Goal: Task Accomplishment & Management: Complete application form

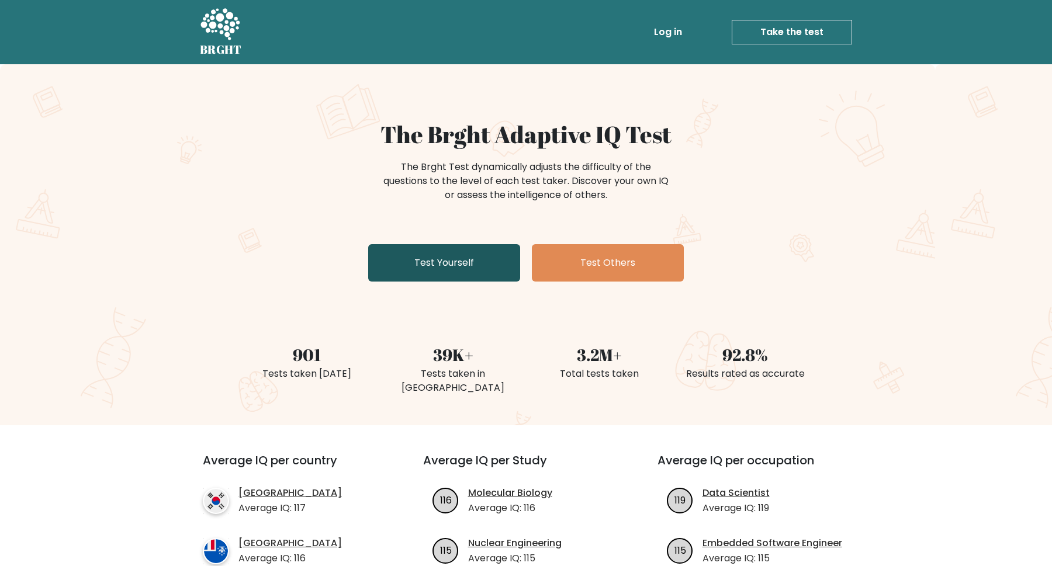
scroll to position [22, 0]
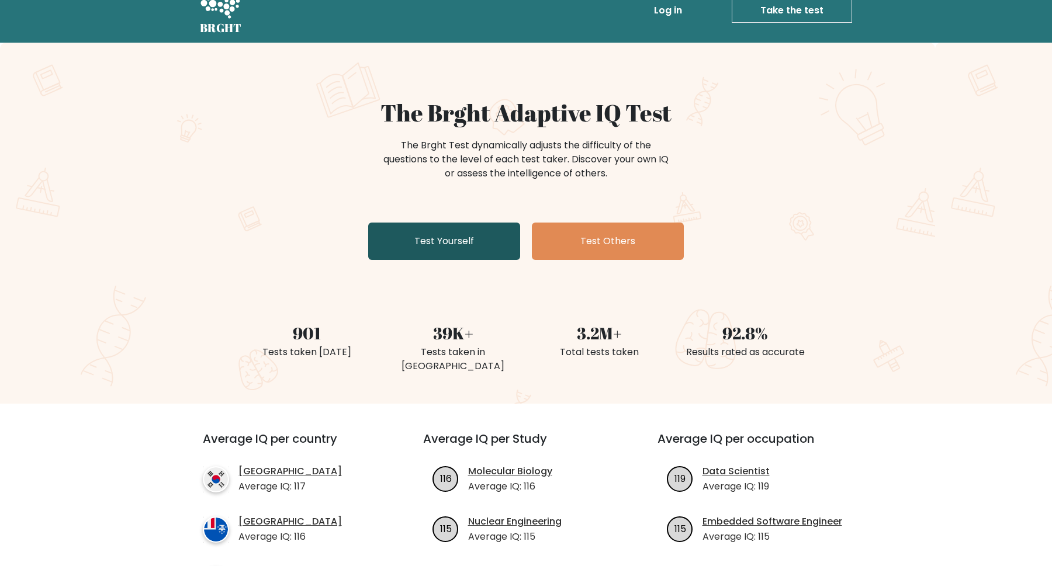
click at [485, 229] on link "Test Yourself" at bounding box center [444, 241] width 152 height 37
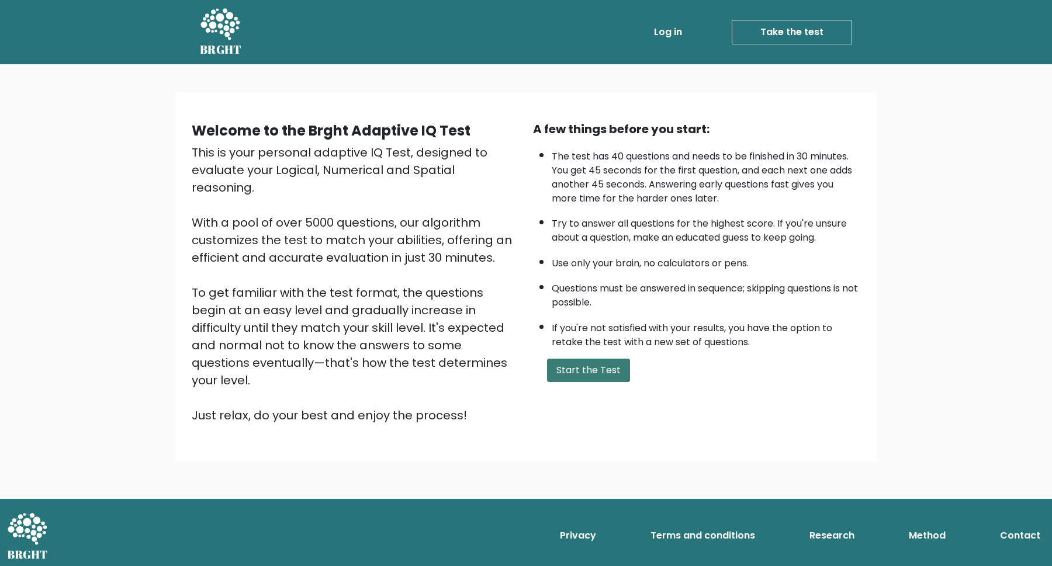
click at [618, 366] on button "Start the Test" at bounding box center [588, 370] width 83 height 23
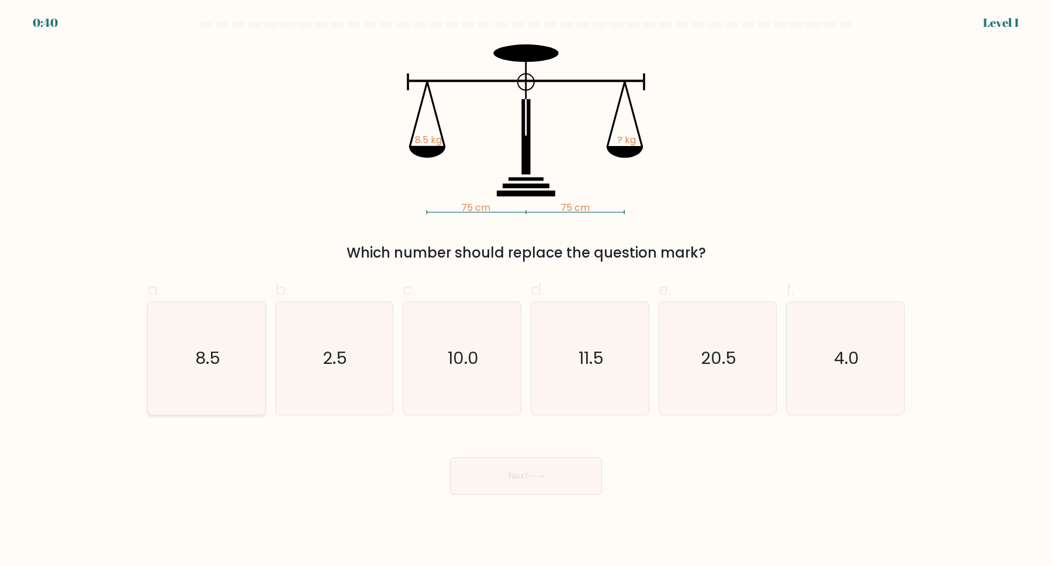
click at [192, 347] on icon "8.5" at bounding box center [206, 358] width 113 height 113
click at [526, 291] on input "a. 8.5" at bounding box center [526, 287] width 1 height 8
radio input "true"
click at [539, 483] on button "Next" at bounding box center [526, 476] width 152 height 37
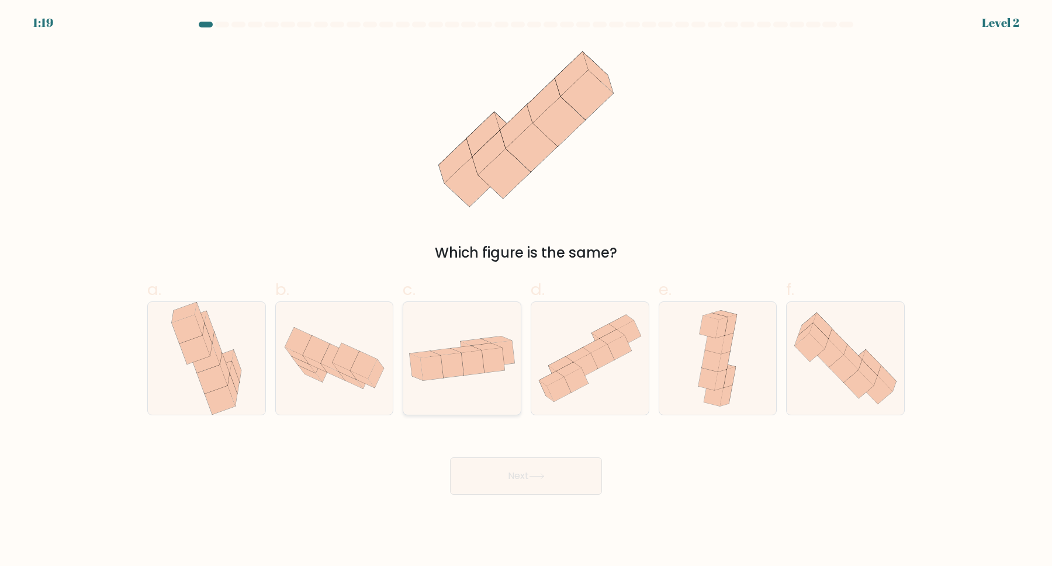
click at [492, 387] on icon at bounding box center [461, 358] width 117 height 60
click at [526, 291] on input "c." at bounding box center [526, 287] width 1 height 8
radio input "true"
click at [521, 477] on button "Next" at bounding box center [526, 476] width 152 height 37
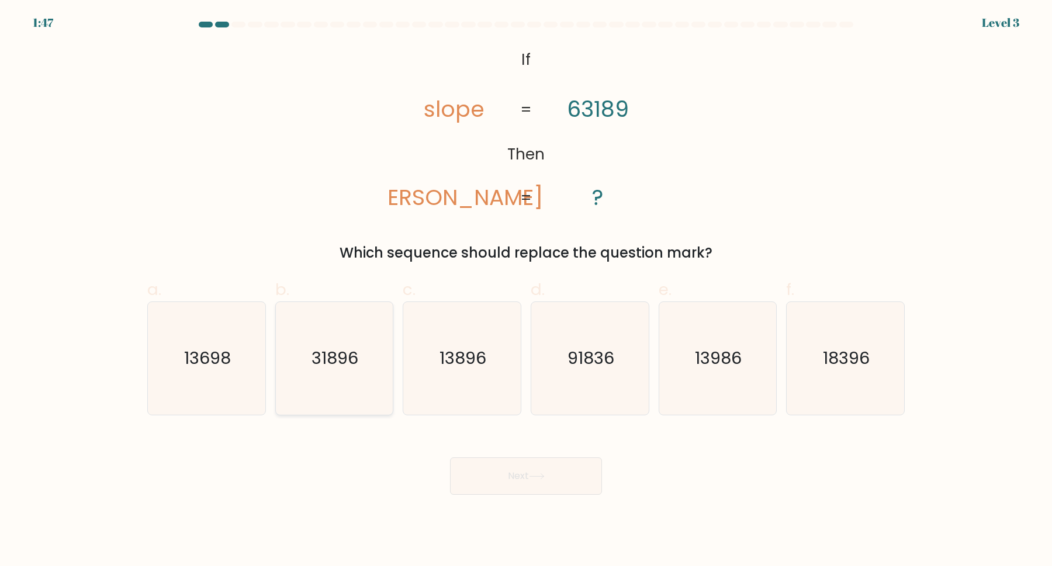
click at [353, 368] on text "31896" at bounding box center [335, 358] width 47 height 23
click at [526, 291] on input "b. 31896" at bounding box center [526, 287] width 1 height 8
radio input "true"
click at [484, 459] on button "Next" at bounding box center [526, 476] width 152 height 37
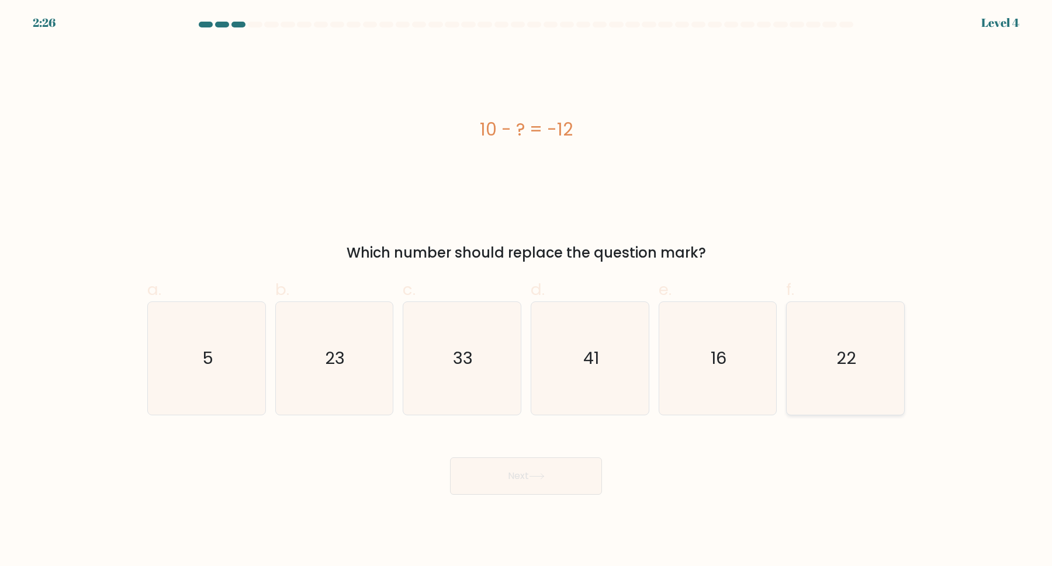
click at [875, 354] on icon "22" at bounding box center [845, 358] width 113 height 113
click at [527, 291] on input "f. 22" at bounding box center [526, 287] width 1 height 8
radio input "true"
click at [591, 477] on button "Next" at bounding box center [526, 476] width 152 height 37
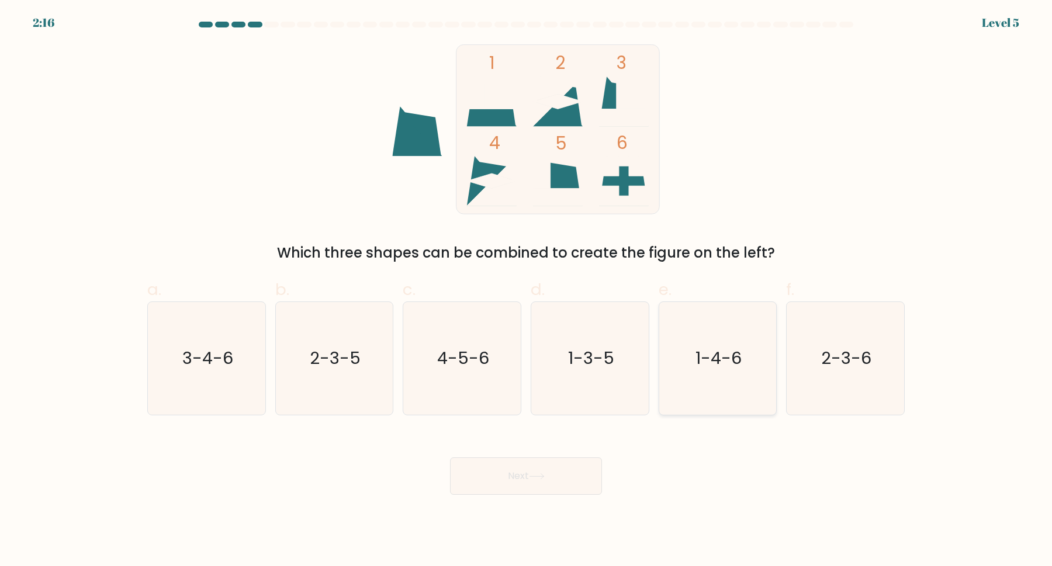
click at [680, 355] on icon "1-4-6" at bounding box center [717, 358] width 113 height 113
click at [527, 291] on input "e. 1-4-6" at bounding box center [526, 287] width 1 height 8
radio input "true"
click at [558, 486] on button "Next" at bounding box center [526, 476] width 152 height 37
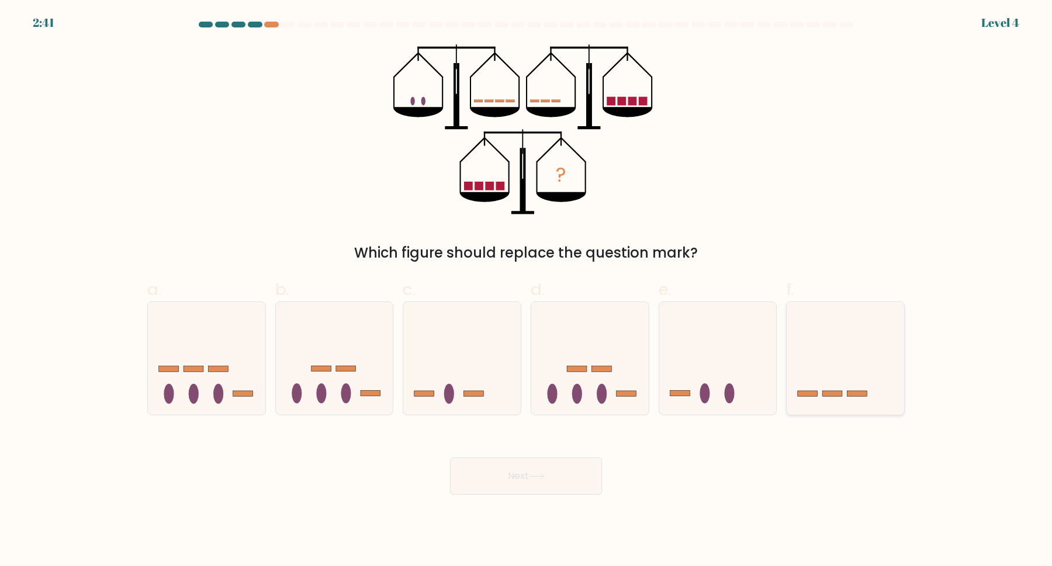
click at [828, 400] on icon at bounding box center [845, 358] width 117 height 97
click at [527, 291] on input "f." at bounding box center [526, 287] width 1 height 8
radio input "true"
click at [570, 465] on button "Next" at bounding box center [526, 476] width 152 height 37
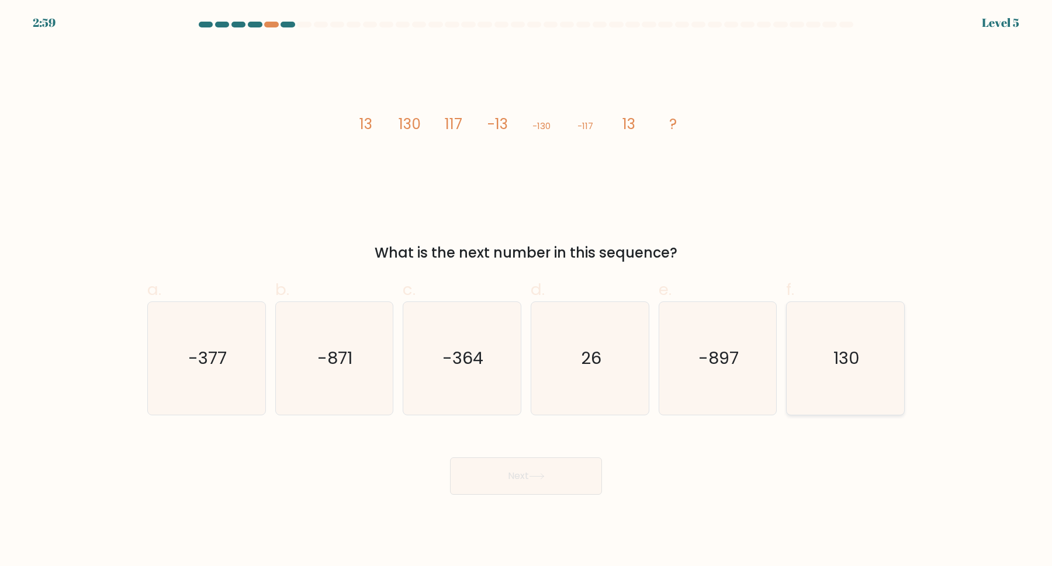
click at [847, 349] on text "130" at bounding box center [846, 358] width 26 height 23
click at [527, 291] on input "f. 130" at bounding box center [526, 287] width 1 height 8
radio input "true"
click at [569, 469] on button "Next" at bounding box center [526, 476] width 152 height 37
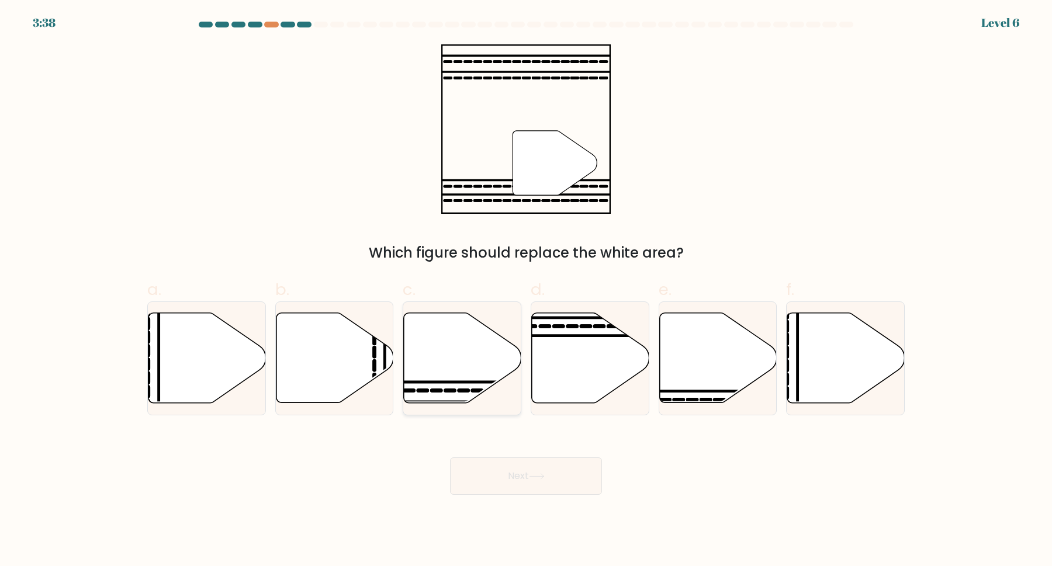
click at [495, 375] on icon at bounding box center [462, 358] width 117 height 90
click at [526, 291] on input "c." at bounding box center [526, 287] width 1 height 8
radio input "true"
click at [514, 472] on button "Next" at bounding box center [526, 476] width 152 height 37
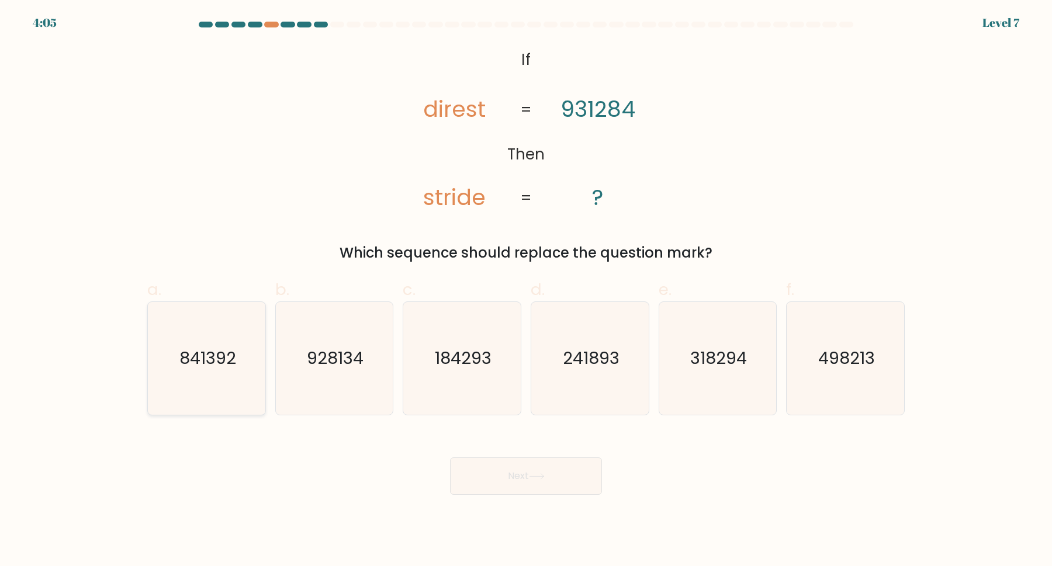
click at [235, 383] on icon "841392" at bounding box center [206, 358] width 113 height 113
click at [526, 291] on input "a. 841392" at bounding box center [526, 287] width 1 height 8
radio input "true"
click at [575, 487] on button "Next" at bounding box center [526, 476] width 152 height 37
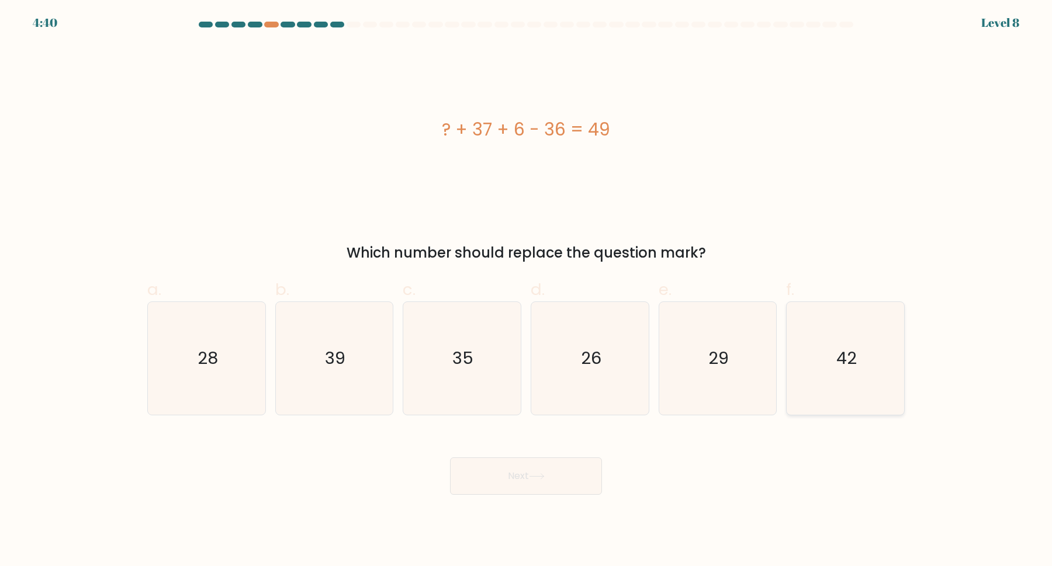
click at [830, 327] on icon "42" at bounding box center [845, 358] width 113 height 113
click at [527, 291] on input "f. 42" at bounding box center [526, 287] width 1 height 8
radio input "true"
click at [595, 459] on button "Next" at bounding box center [526, 476] width 152 height 37
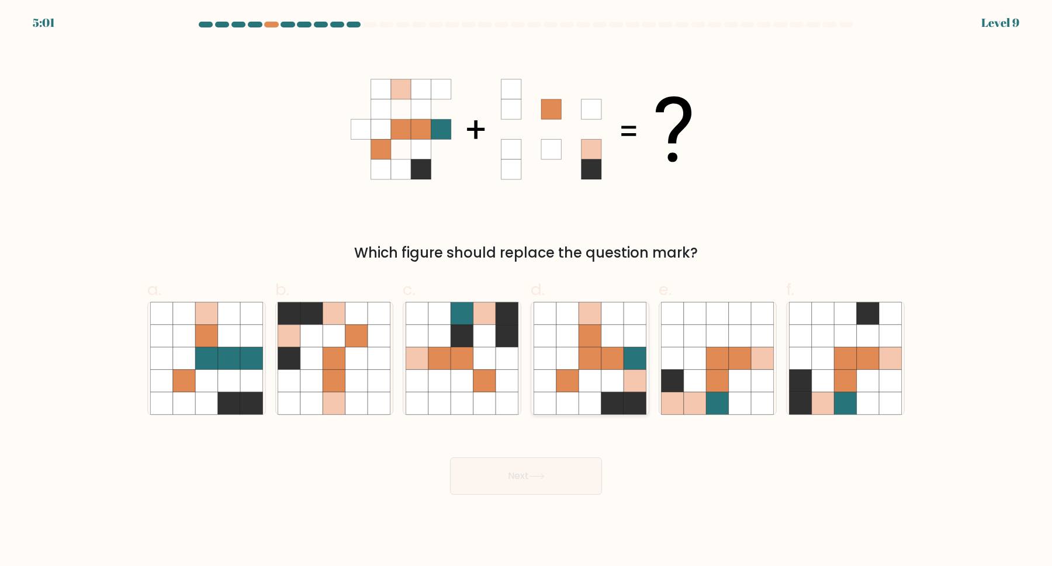
click at [582, 406] on icon at bounding box center [590, 403] width 22 height 22
click at [527, 291] on input "d." at bounding box center [526, 287] width 1 height 8
radio input "true"
click at [568, 483] on button "Next" at bounding box center [526, 476] width 152 height 37
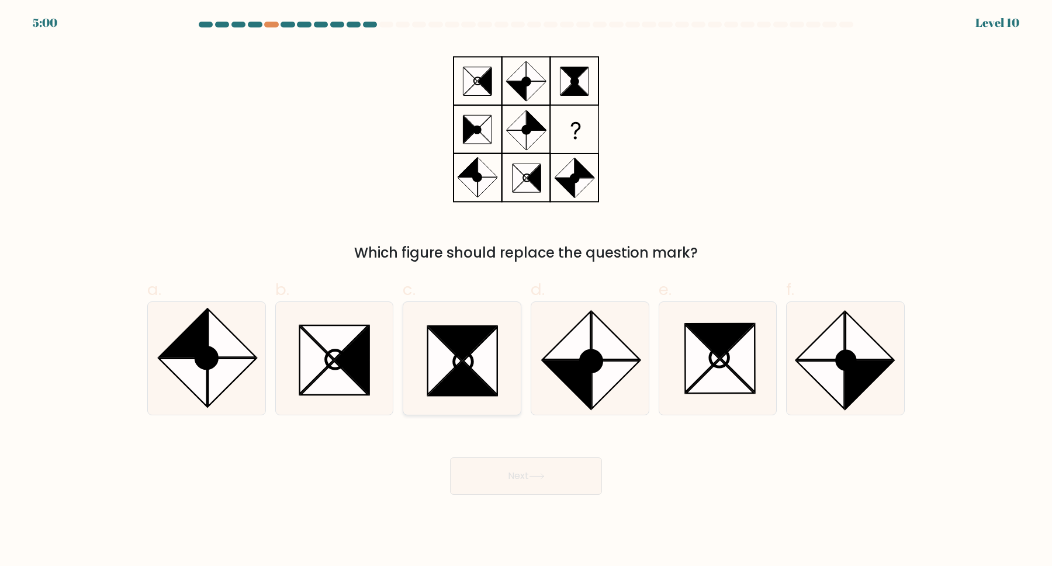
click at [465, 354] on icon at bounding box center [463, 361] width 19 height 18
click at [526, 291] on input "c." at bounding box center [526, 287] width 1 height 8
radio input "true"
click at [510, 476] on button "Next" at bounding box center [526, 476] width 152 height 37
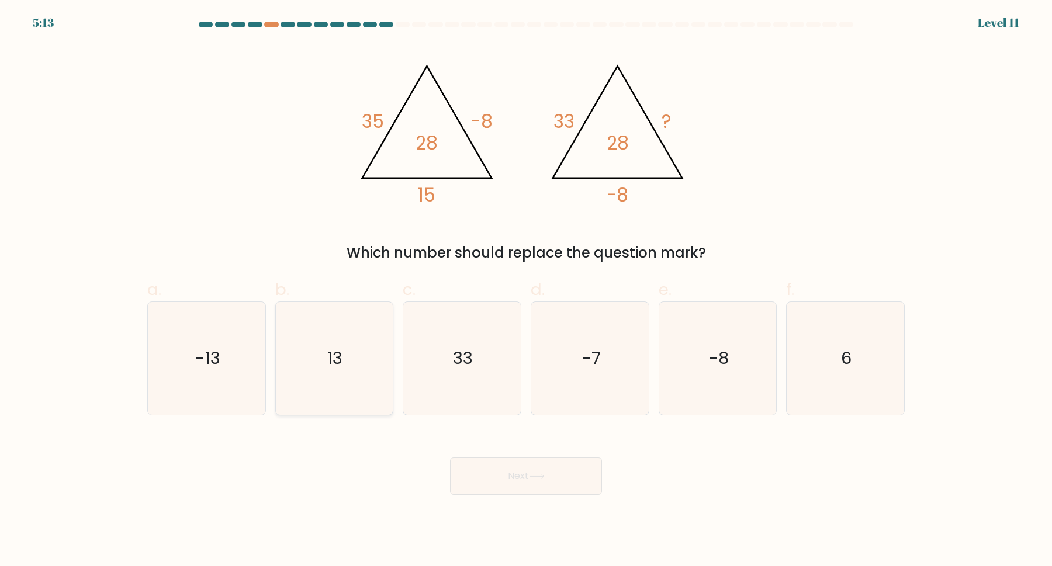
click at [361, 347] on icon "13" at bounding box center [334, 358] width 113 height 113
click at [526, 291] on input "b. 13" at bounding box center [526, 287] width 1 height 8
radio input "true"
click at [491, 468] on button "Next" at bounding box center [526, 476] width 152 height 37
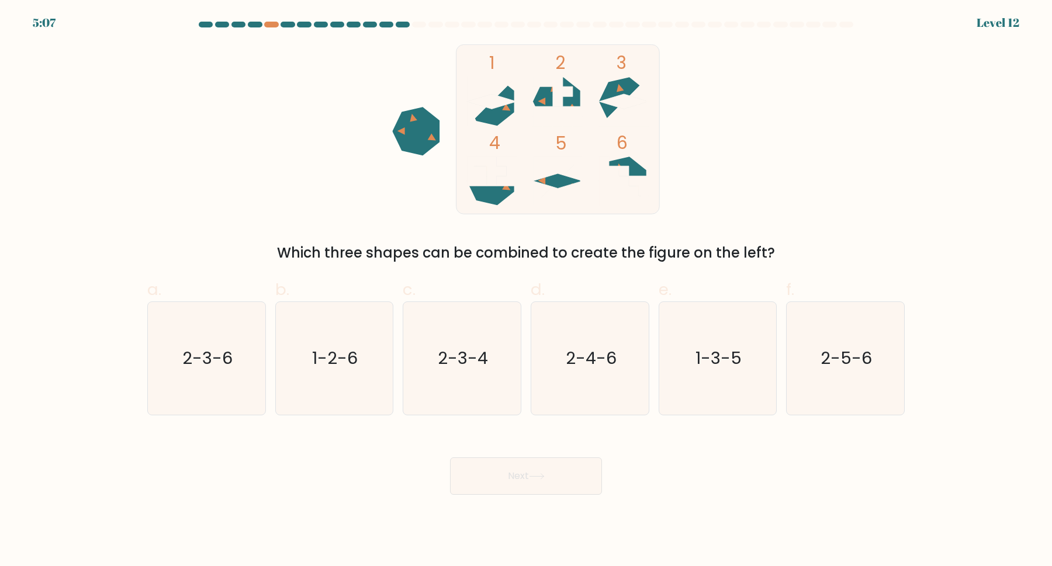
click at [419, 25] on div at bounding box center [419, 25] width 14 height 6
click at [435, 25] on div at bounding box center [435, 25] width 14 height 6
click at [487, 379] on icon "2-3-4" at bounding box center [462, 358] width 113 height 113
click at [526, 291] on input "c. 2-3-4" at bounding box center [526, 287] width 1 height 8
radio input "true"
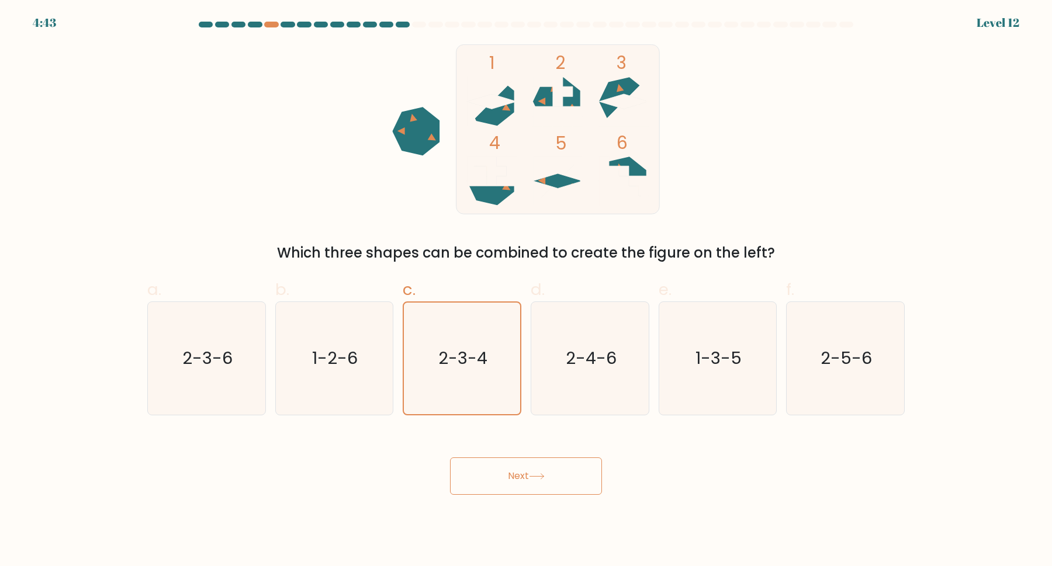
click at [528, 477] on button "Next" at bounding box center [526, 476] width 152 height 37
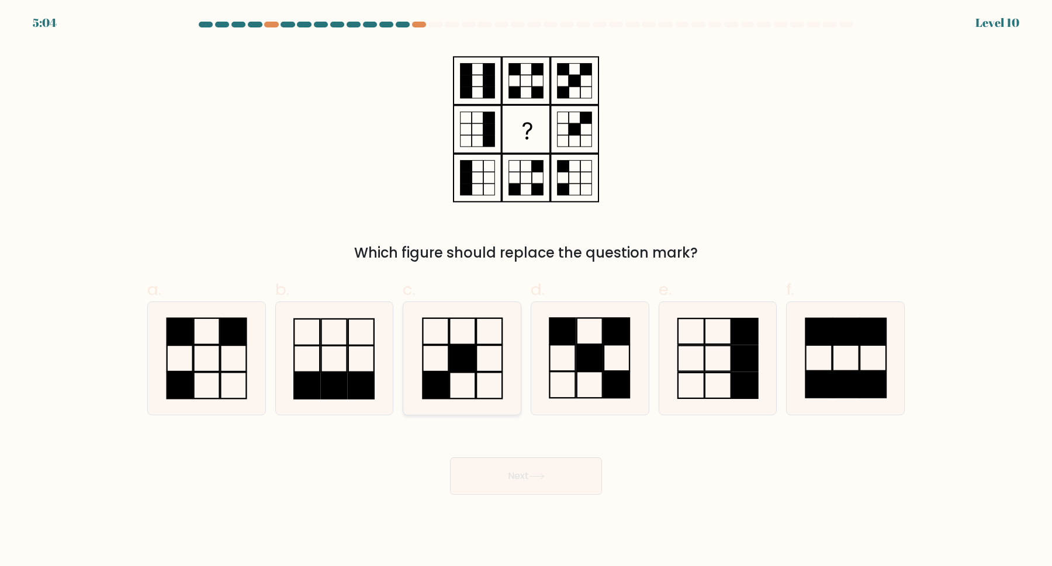
click at [472, 372] on rect at bounding box center [462, 358] width 26 height 26
click at [526, 291] on input "c." at bounding box center [526, 287] width 1 height 8
radio input "true"
click at [496, 462] on button "Next" at bounding box center [526, 476] width 152 height 37
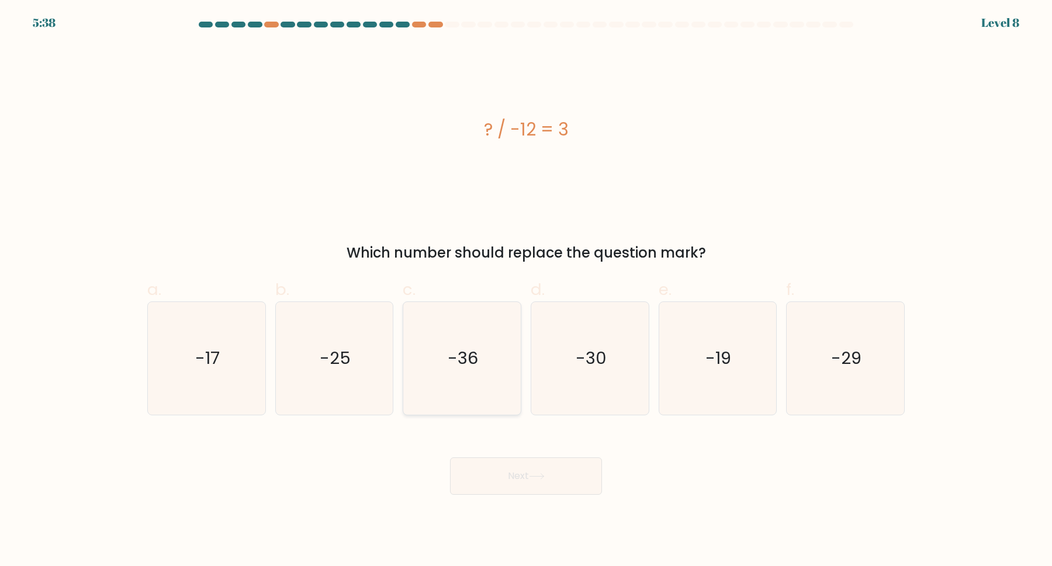
click at [473, 381] on icon "-36" at bounding box center [462, 358] width 113 height 113
click at [526, 291] on input "c. -36" at bounding box center [526, 287] width 1 height 8
radio input "true"
click at [513, 480] on button "Next" at bounding box center [526, 476] width 152 height 37
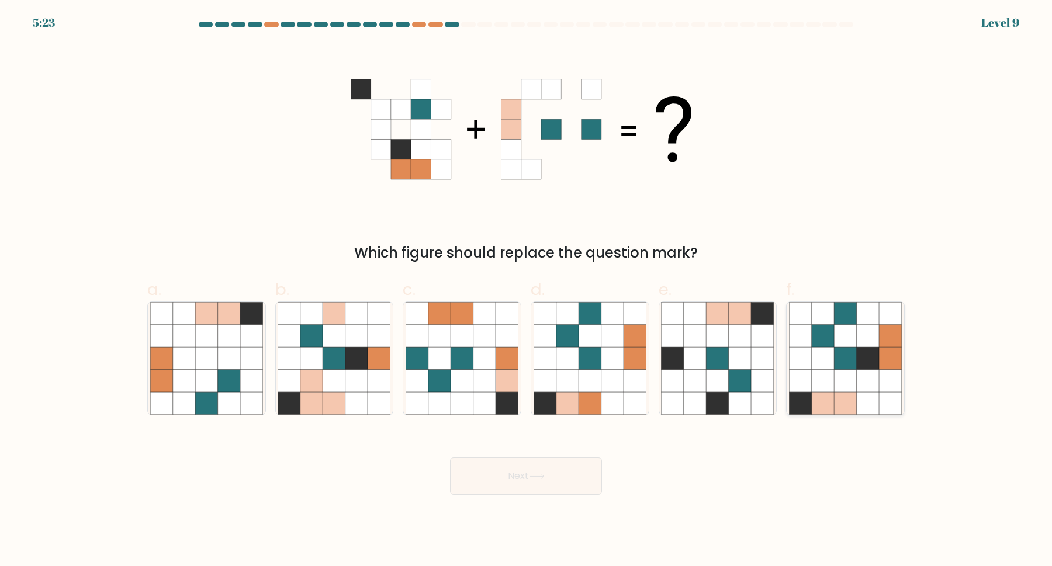
click at [865, 384] on icon at bounding box center [868, 381] width 22 height 22
click at [527, 291] on input "f." at bounding box center [526, 287] width 1 height 8
radio input "true"
click at [576, 464] on button "Next" at bounding box center [526, 476] width 152 height 37
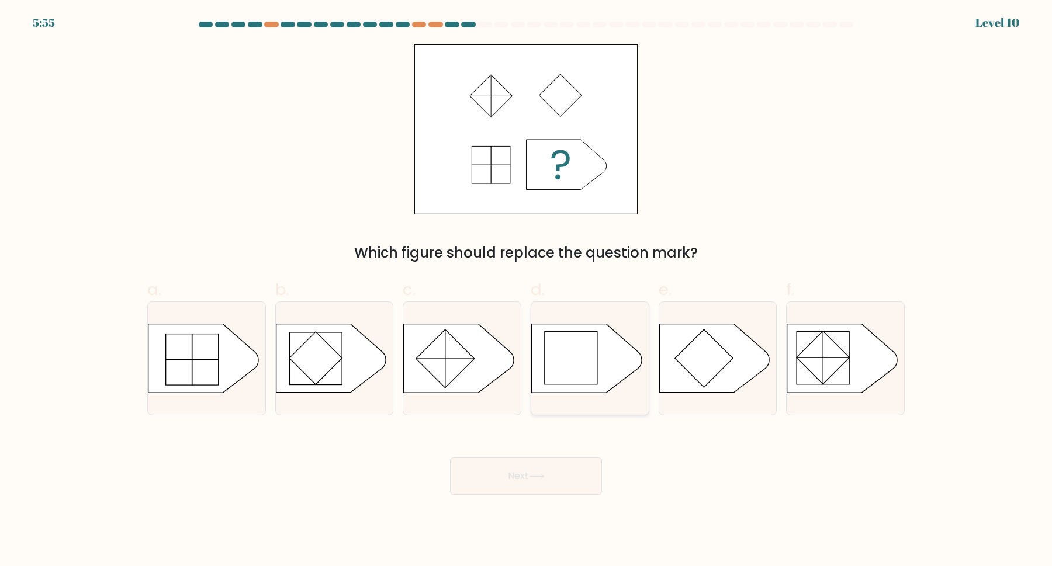
click at [566, 351] on rect at bounding box center [571, 358] width 53 height 53
click at [527, 291] on input "d." at bounding box center [526, 287] width 1 height 8
radio input "true"
click at [551, 468] on button "Next" at bounding box center [526, 476] width 152 height 37
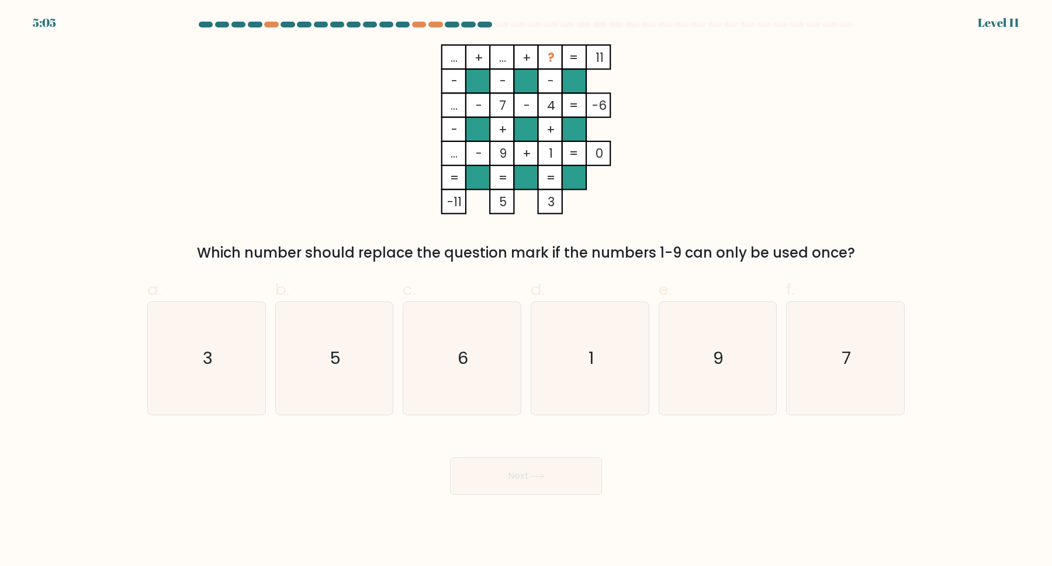
click at [461, 153] on rect at bounding box center [454, 153] width 24 height 24
click at [548, 60] on tspan "?" at bounding box center [551, 57] width 7 height 17
drag, startPoint x: 546, startPoint y: 60, endPoint x: 560, endPoint y: 60, distance: 14.0
click at [560, 60] on icon "... + ... + ? 11 - - - ... - 7 - 4 -6 - + + ... - 9 + 1 = 0 = = = = -11 5 3 =" at bounding box center [526, 129] width 351 height 170
click at [561, 60] on rect at bounding box center [550, 57] width 24 height 24
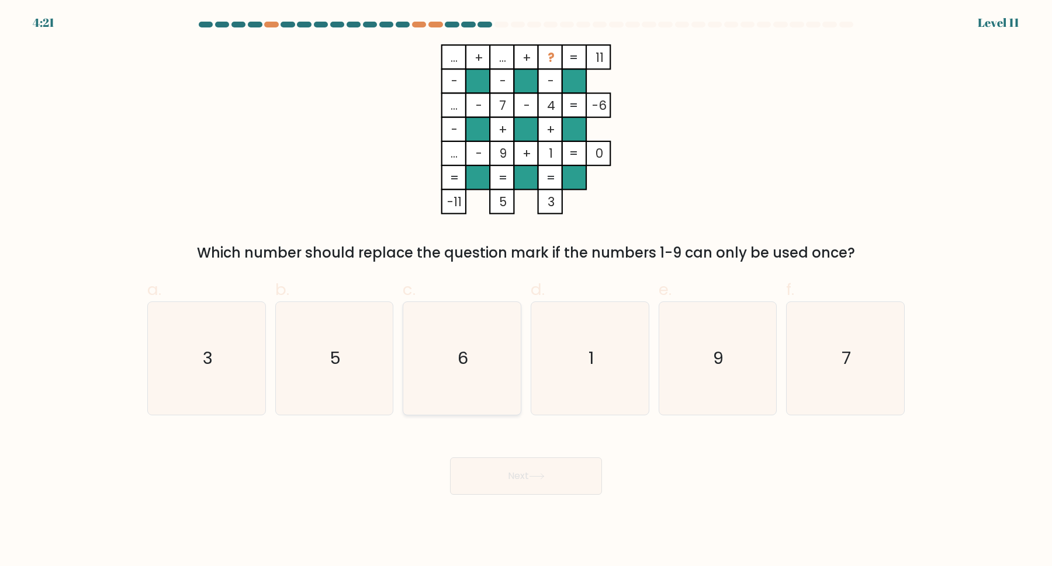
click at [468, 334] on icon "6" at bounding box center [462, 358] width 113 height 113
click at [526, 291] on input "c. 6" at bounding box center [526, 287] width 1 height 8
radio input "true"
click at [511, 472] on button "Next" at bounding box center [526, 476] width 152 height 37
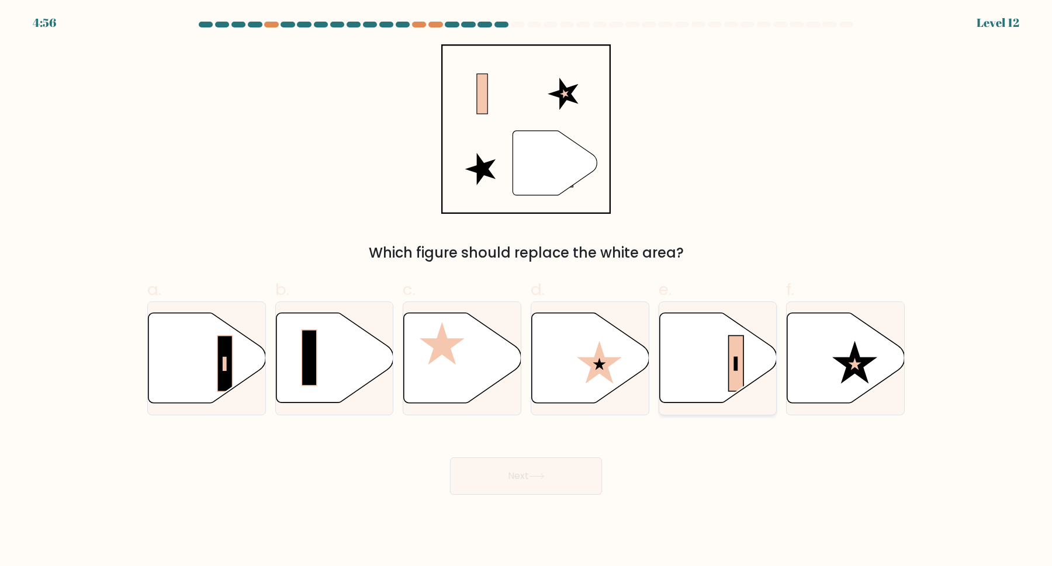
click at [679, 358] on icon at bounding box center [717, 358] width 117 height 90
click at [527, 291] on input "e." at bounding box center [526, 287] width 1 height 8
radio input "true"
click at [546, 468] on button "Next" at bounding box center [526, 476] width 152 height 37
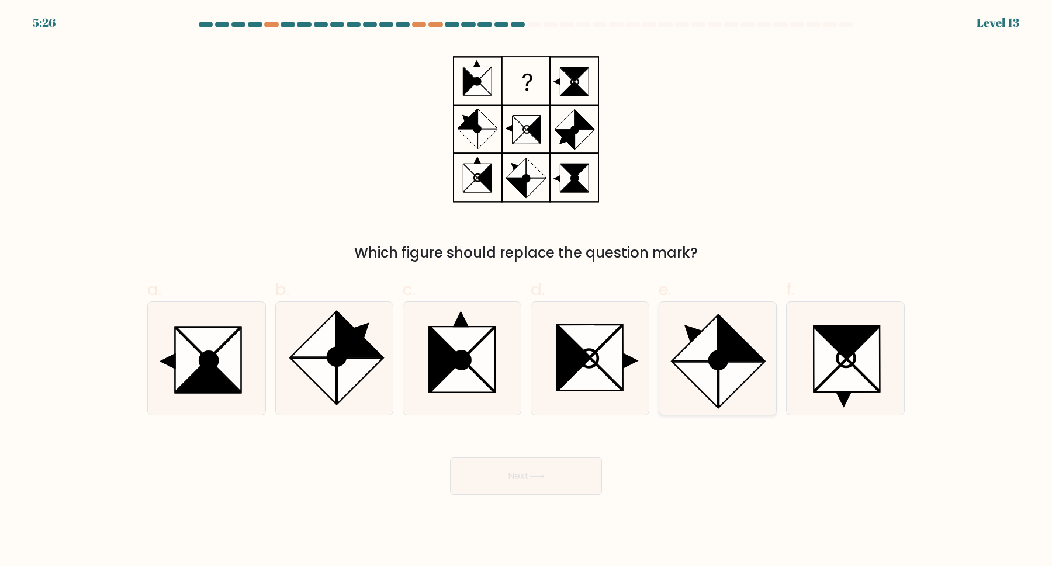
click at [729, 372] on icon at bounding box center [741, 384] width 45 height 45
click at [527, 291] on input "e." at bounding box center [526, 287] width 1 height 8
radio input "true"
click at [579, 469] on button "Next" at bounding box center [526, 476] width 152 height 37
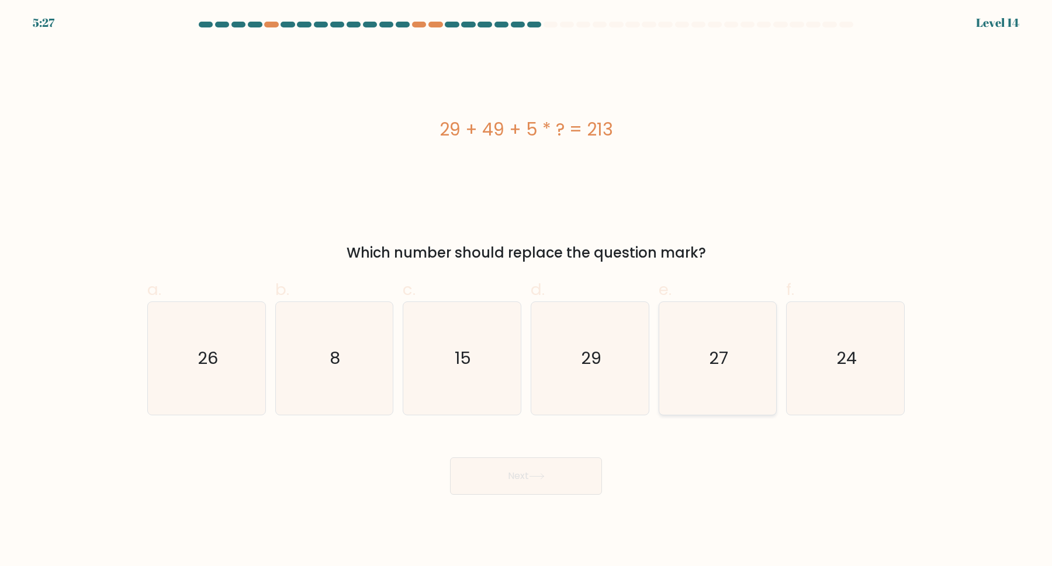
click at [694, 319] on icon "27" at bounding box center [717, 358] width 113 height 113
click at [527, 291] on input "e. 27" at bounding box center [526, 287] width 1 height 8
radio input "true"
click at [575, 487] on button "Next" at bounding box center [526, 476] width 152 height 37
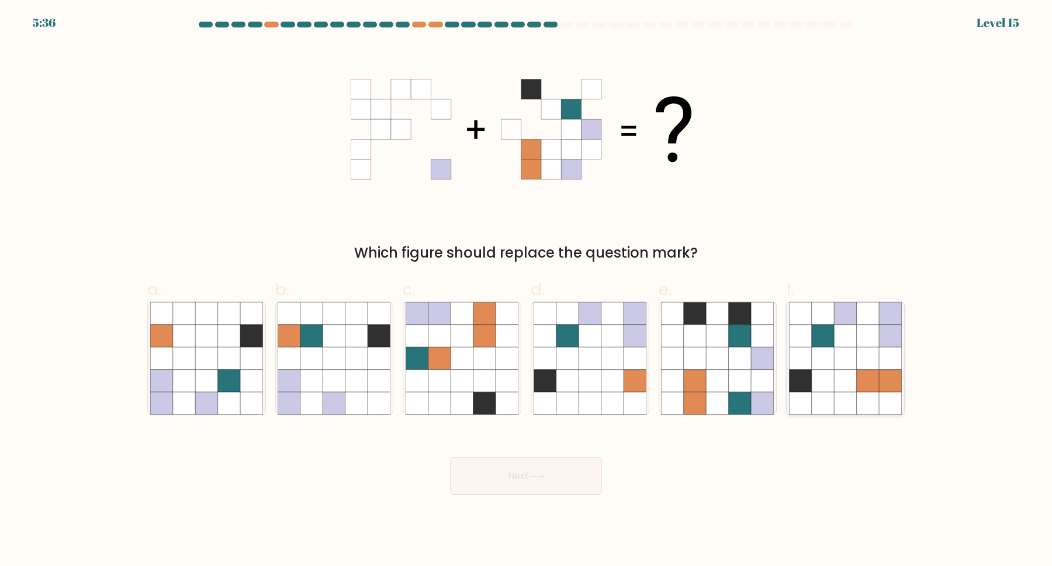
click at [880, 406] on icon at bounding box center [890, 403] width 22 height 22
click at [527, 291] on input "f." at bounding box center [526, 287] width 1 height 8
radio input "true"
click at [544, 469] on button "Next" at bounding box center [526, 476] width 152 height 37
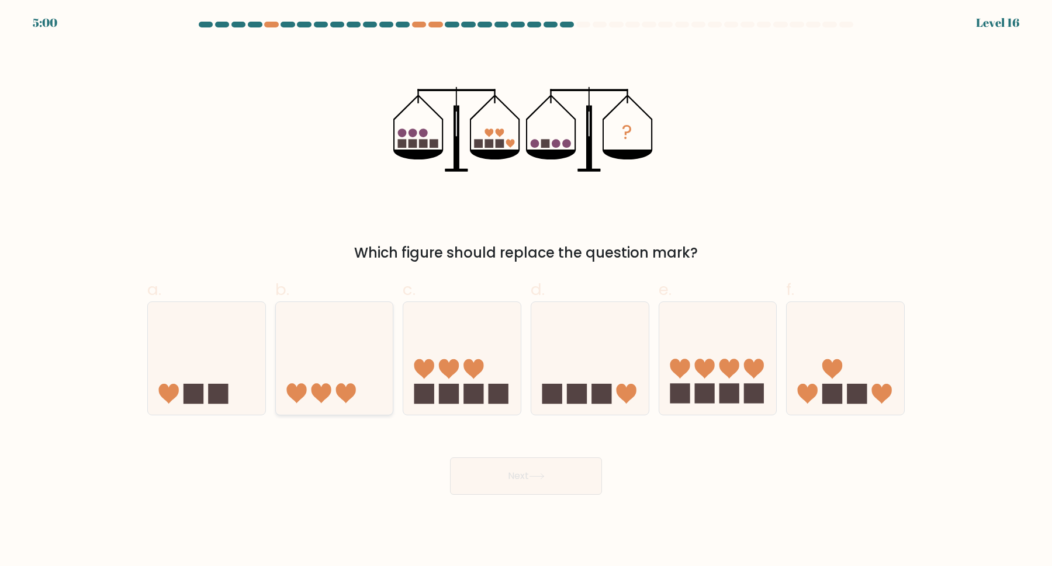
click at [302, 352] on icon at bounding box center [334, 358] width 117 height 97
click at [526, 291] on input "b." at bounding box center [526, 287] width 1 height 8
radio input "true"
click at [547, 465] on button "Next" at bounding box center [526, 476] width 152 height 37
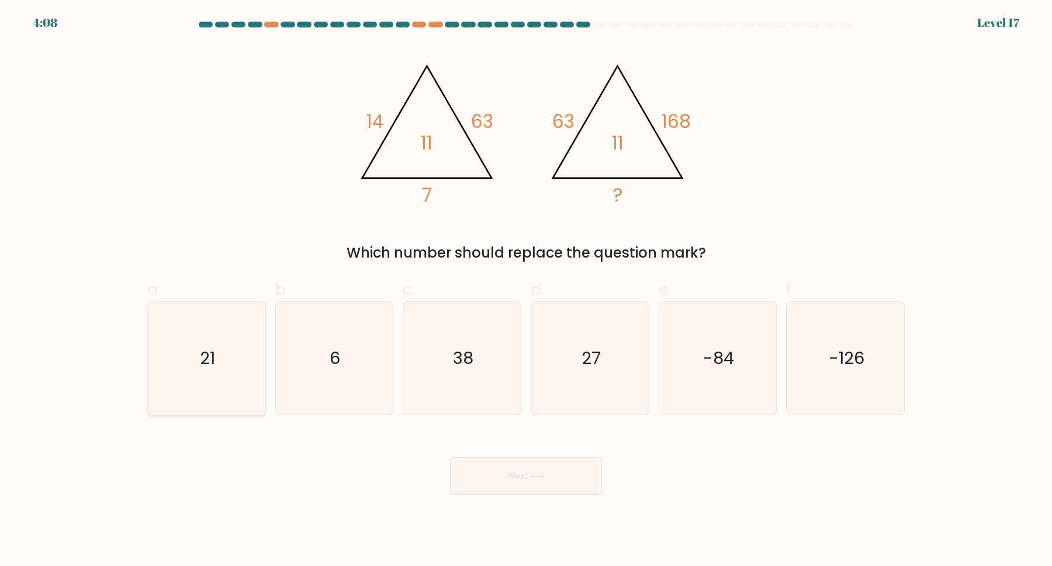
click at [232, 364] on icon "21" at bounding box center [206, 358] width 113 height 113
click at [526, 291] on input "a. 21" at bounding box center [526, 287] width 1 height 8
radio input "true"
click at [493, 479] on button "Next" at bounding box center [526, 476] width 152 height 37
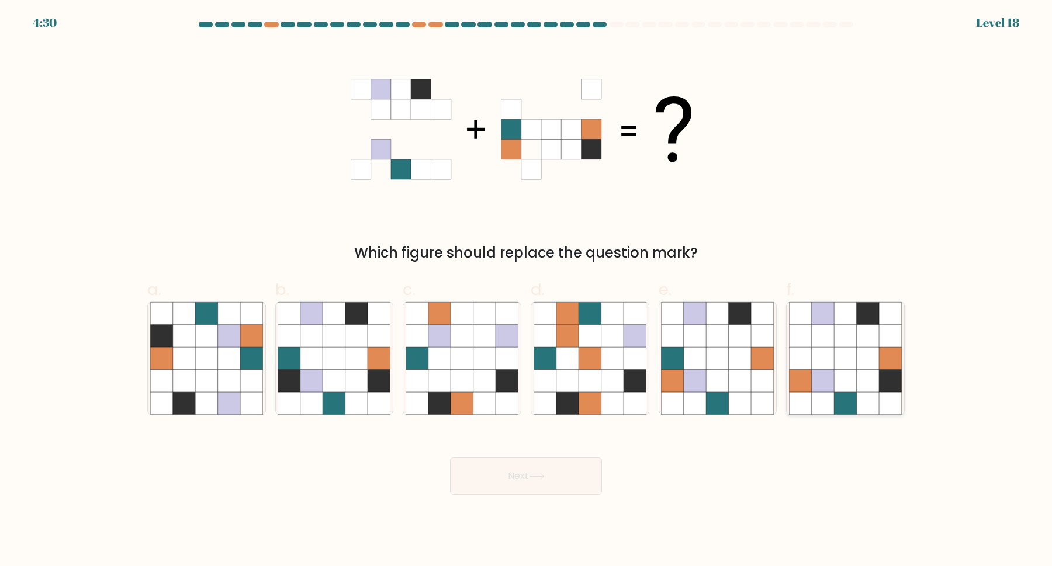
click at [846, 375] on icon at bounding box center [845, 381] width 22 height 22
click at [527, 291] on input "f." at bounding box center [526, 287] width 1 height 8
radio input "true"
click at [597, 464] on button "Next" at bounding box center [526, 476] width 152 height 37
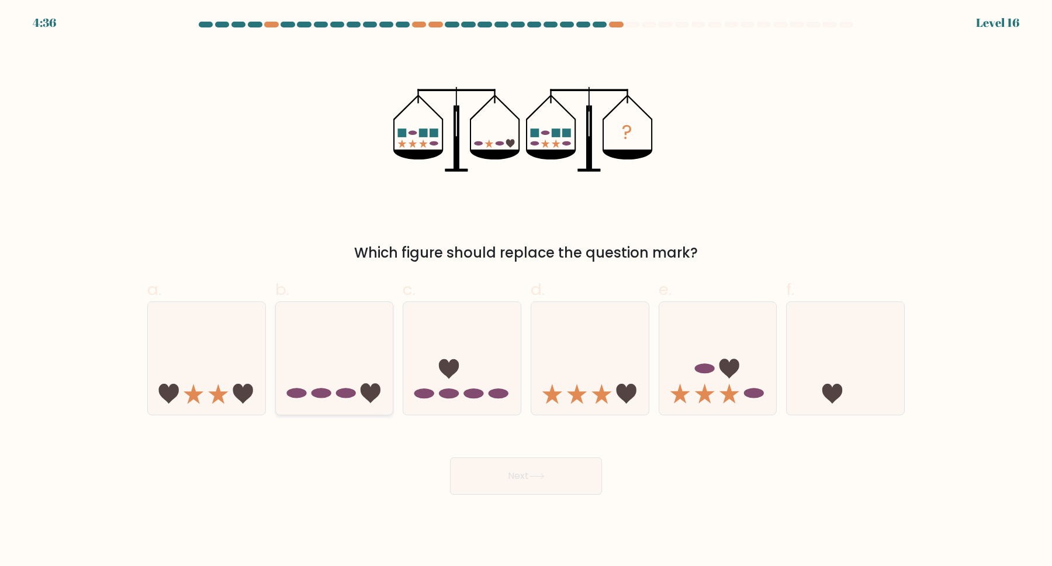
click at [342, 393] on ellipse at bounding box center [346, 394] width 20 height 10
click at [526, 291] on input "b." at bounding box center [526, 287] width 1 height 8
radio input "true"
click at [498, 486] on button "Next" at bounding box center [526, 476] width 152 height 37
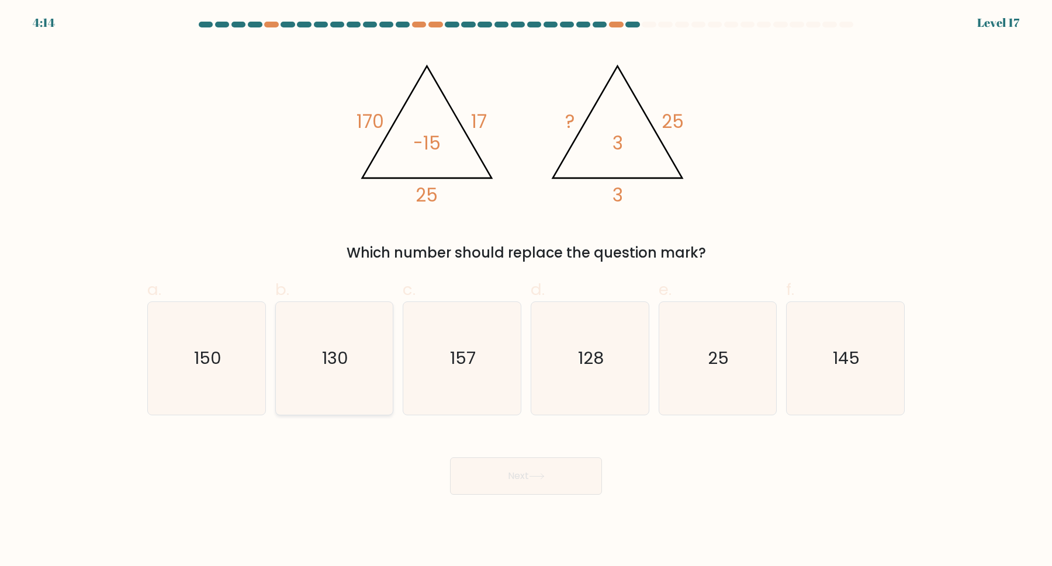
click at [376, 384] on icon "130" at bounding box center [334, 358] width 113 height 113
click at [526, 291] on input "b. 130" at bounding box center [526, 287] width 1 height 8
radio input "true"
click at [544, 485] on button "Next" at bounding box center [526, 476] width 152 height 37
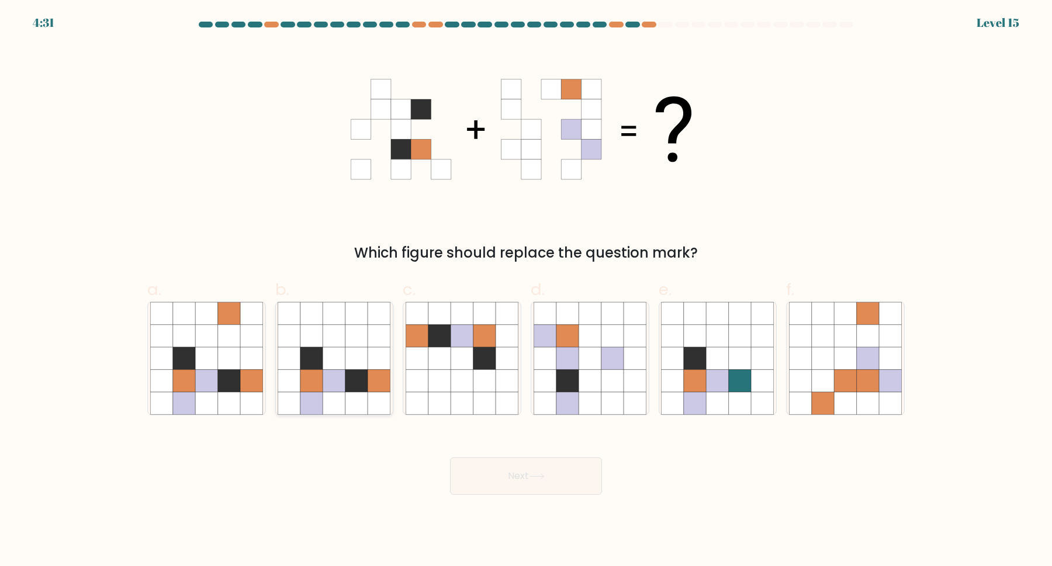
click at [351, 387] on icon at bounding box center [356, 381] width 22 height 22
click at [526, 291] on input "b." at bounding box center [526, 287] width 1 height 8
radio input "true"
click at [490, 474] on button "Next" at bounding box center [526, 476] width 152 height 37
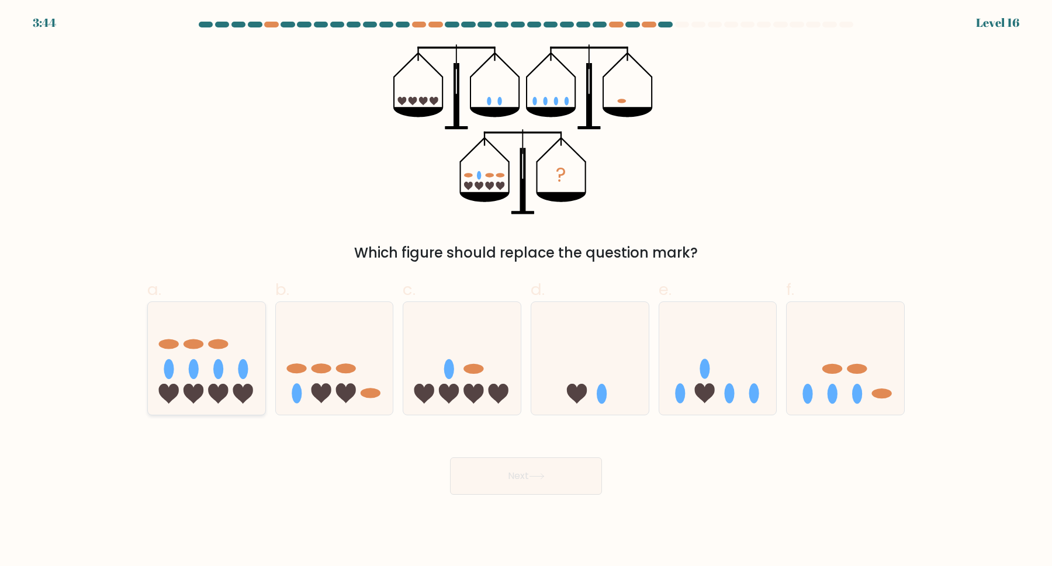
click at [178, 375] on icon at bounding box center [206, 358] width 117 height 97
click at [526, 291] on input "a." at bounding box center [526, 287] width 1 height 8
radio input "true"
click at [493, 475] on button "Next" at bounding box center [526, 476] width 152 height 37
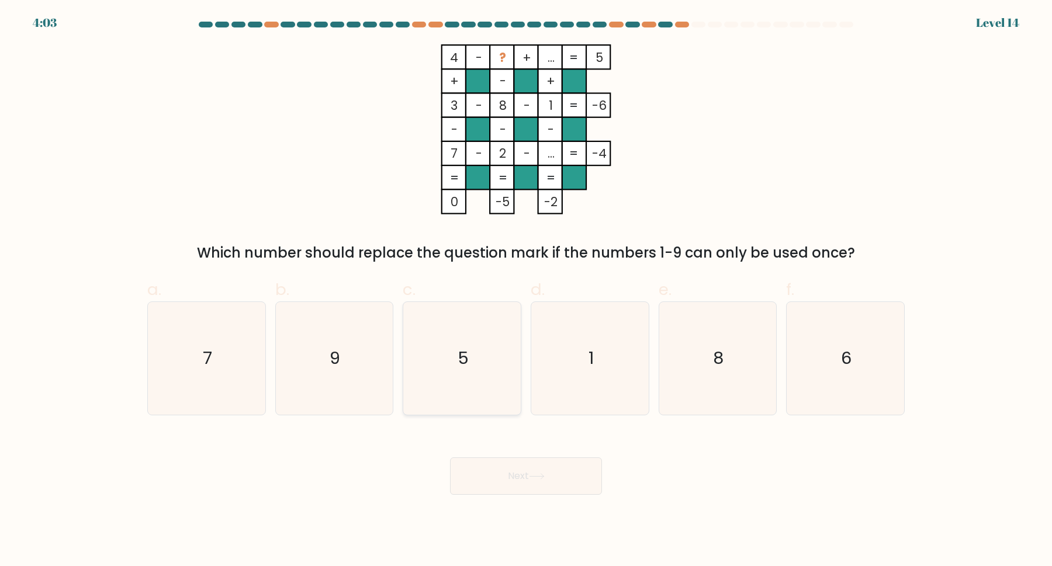
click at [503, 354] on icon "5" at bounding box center [462, 358] width 113 height 113
click at [526, 291] on input "c. 5" at bounding box center [526, 287] width 1 height 8
radio input "true"
click at [534, 473] on icon at bounding box center [537, 476] width 16 height 6
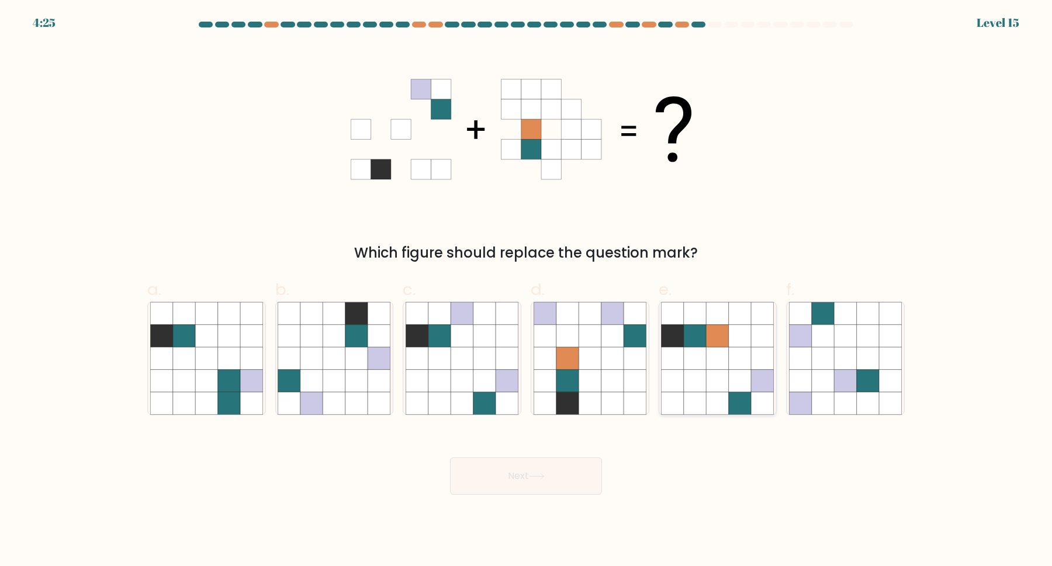
click at [721, 394] on icon at bounding box center [718, 403] width 22 height 22
click at [527, 291] on input "e." at bounding box center [526, 287] width 1 height 8
radio input "true"
click at [553, 465] on button "Next" at bounding box center [526, 476] width 152 height 37
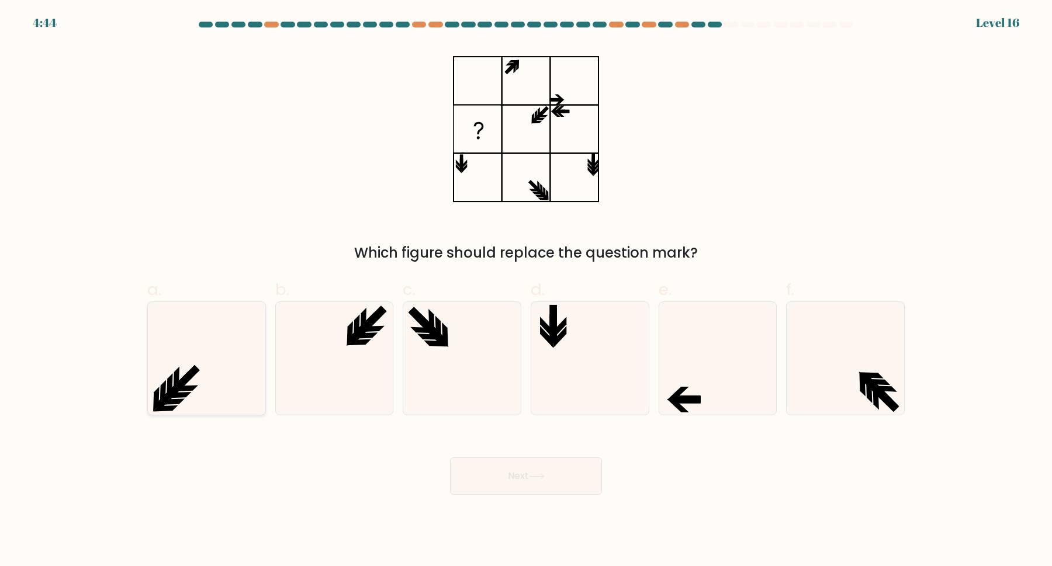
click at [207, 382] on icon at bounding box center [206, 358] width 113 height 113
click at [526, 291] on input "a." at bounding box center [526, 287] width 1 height 8
radio input "true"
click at [514, 483] on button "Next" at bounding box center [526, 476] width 152 height 37
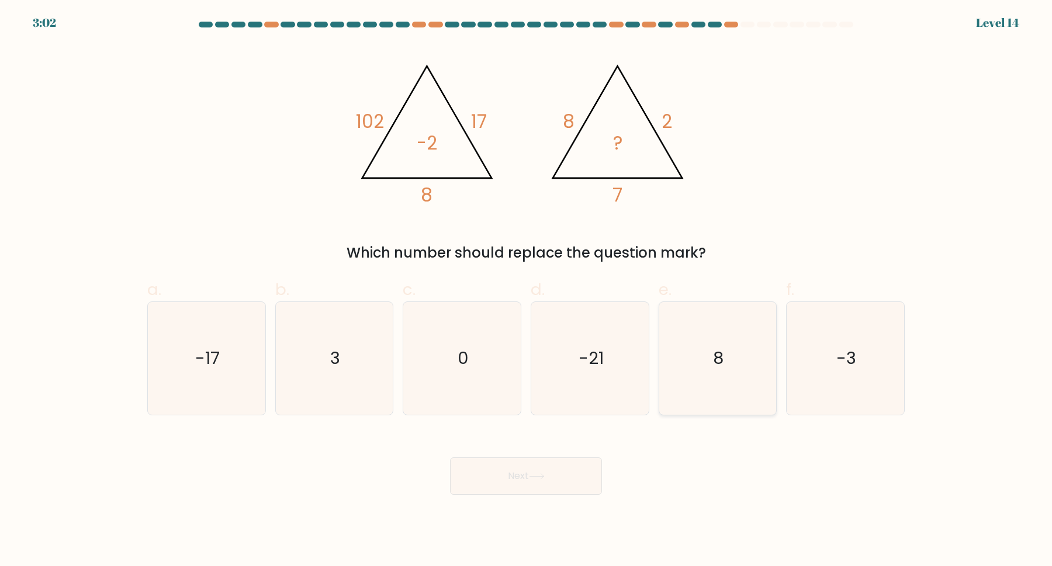
click at [696, 341] on icon "8" at bounding box center [717, 358] width 113 height 113
click at [527, 291] on input "e. 8" at bounding box center [526, 287] width 1 height 8
radio input "true"
click at [532, 492] on button "Next" at bounding box center [526, 476] width 152 height 37
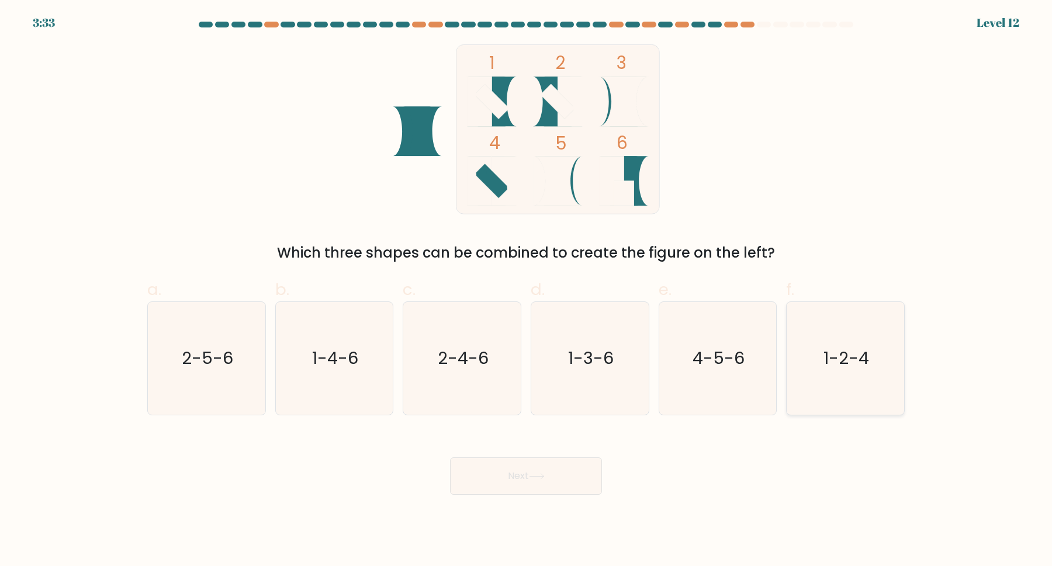
click at [809, 353] on icon "1-2-4" at bounding box center [845, 358] width 113 height 113
click at [527, 291] on input "f. 1-2-4" at bounding box center [526, 287] width 1 height 8
radio input "true"
click at [586, 472] on button "Next" at bounding box center [526, 476] width 152 height 37
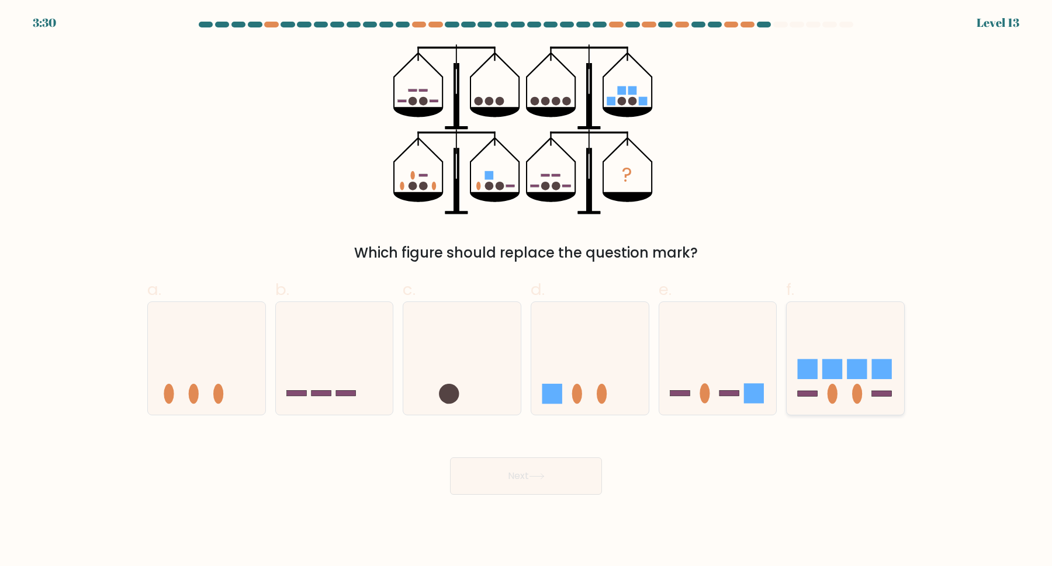
click at [856, 364] on rect at bounding box center [857, 369] width 20 height 20
click at [527, 291] on input "f." at bounding box center [526, 287] width 1 height 8
radio input "true"
click at [470, 480] on button "Next" at bounding box center [526, 476] width 152 height 37
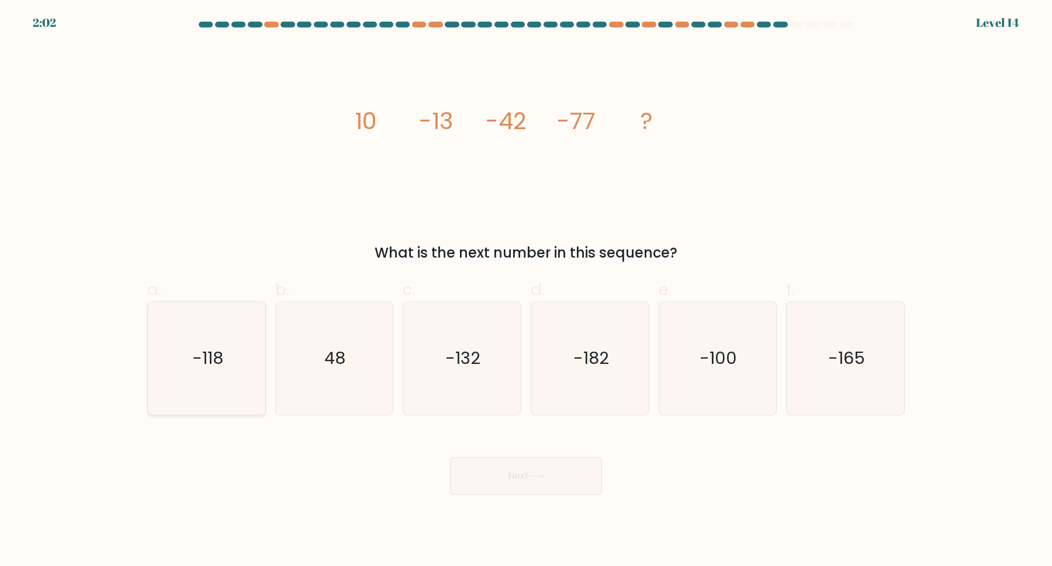
click at [203, 341] on icon "-118" at bounding box center [206, 358] width 113 height 113
click at [526, 291] on input "a. -118" at bounding box center [526, 287] width 1 height 8
radio input "true"
click at [495, 468] on button "Next" at bounding box center [526, 476] width 152 height 37
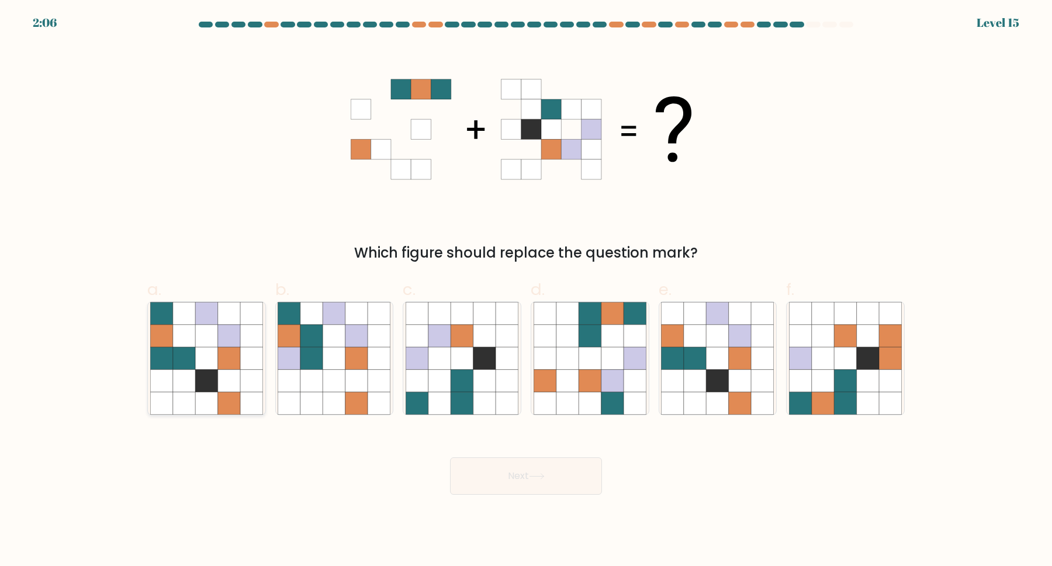
click at [231, 373] on icon at bounding box center [229, 381] width 22 height 22
click at [526, 291] on input "a." at bounding box center [526, 287] width 1 height 8
radio input "true"
click at [497, 476] on button "Next" at bounding box center [526, 476] width 152 height 37
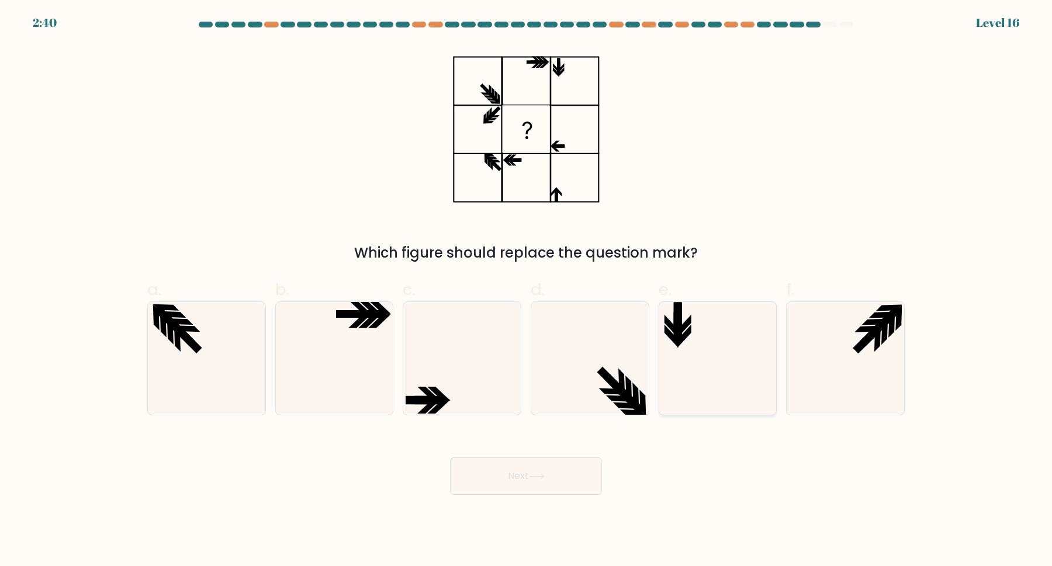
click at [684, 331] on icon at bounding box center [717, 358] width 113 height 113
click at [527, 291] on input "e." at bounding box center [526, 287] width 1 height 8
radio input "true"
click at [582, 482] on button "Next" at bounding box center [526, 476] width 152 height 37
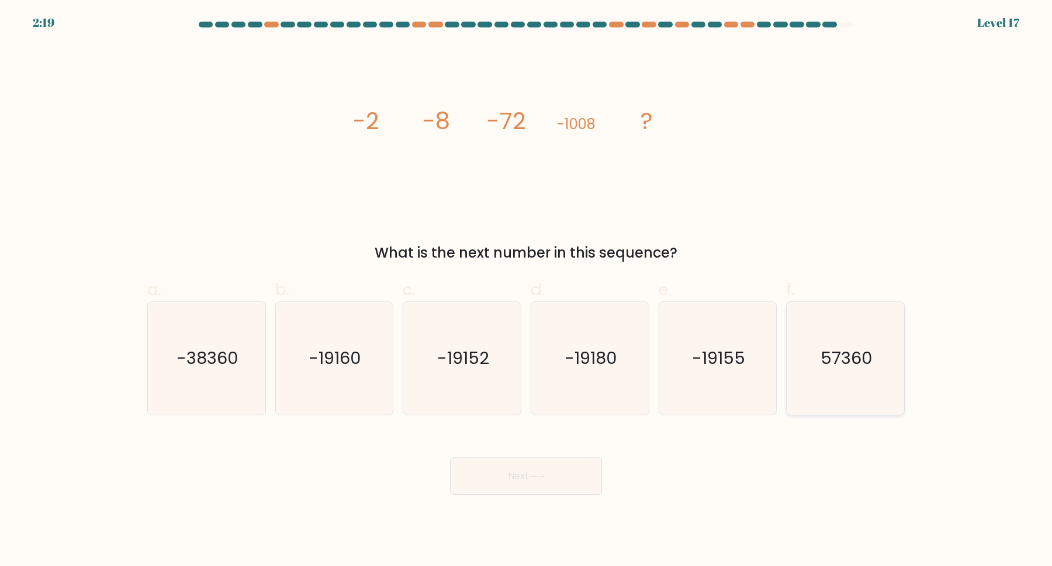
click at [821, 373] on icon "57360" at bounding box center [845, 358] width 113 height 113
click at [527, 291] on input "f. 57360" at bounding box center [526, 287] width 1 height 8
radio input "true"
click at [571, 486] on button "Next" at bounding box center [526, 476] width 152 height 37
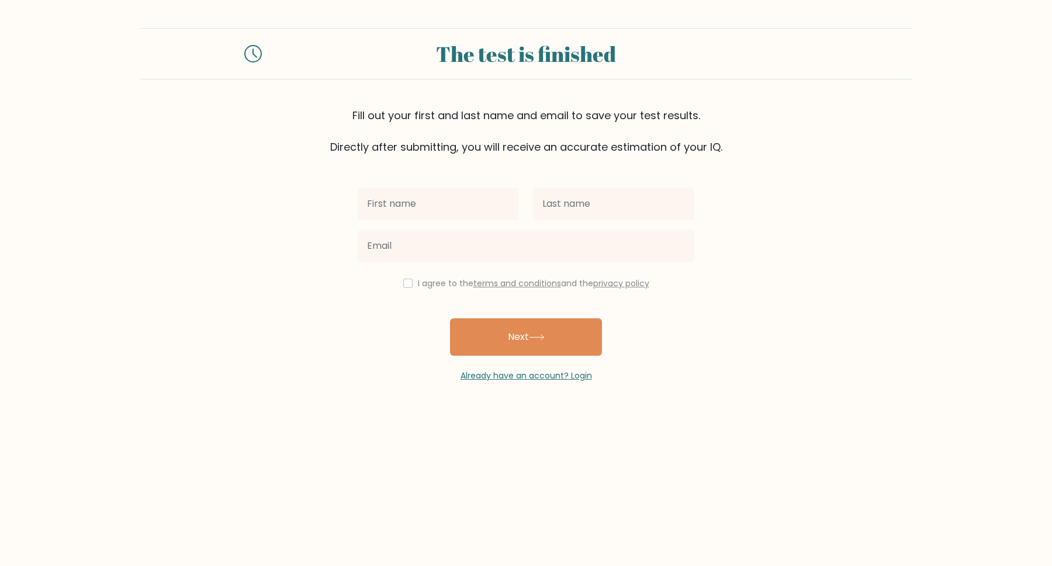
click at [471, 202] on input "text" at bounding box center [438, 204] width 161 height 33
type input "Alejandro"
click at [546, 206] on input "text" at bounding box center [613, 204] width 161 height 33
type input "Moncada"
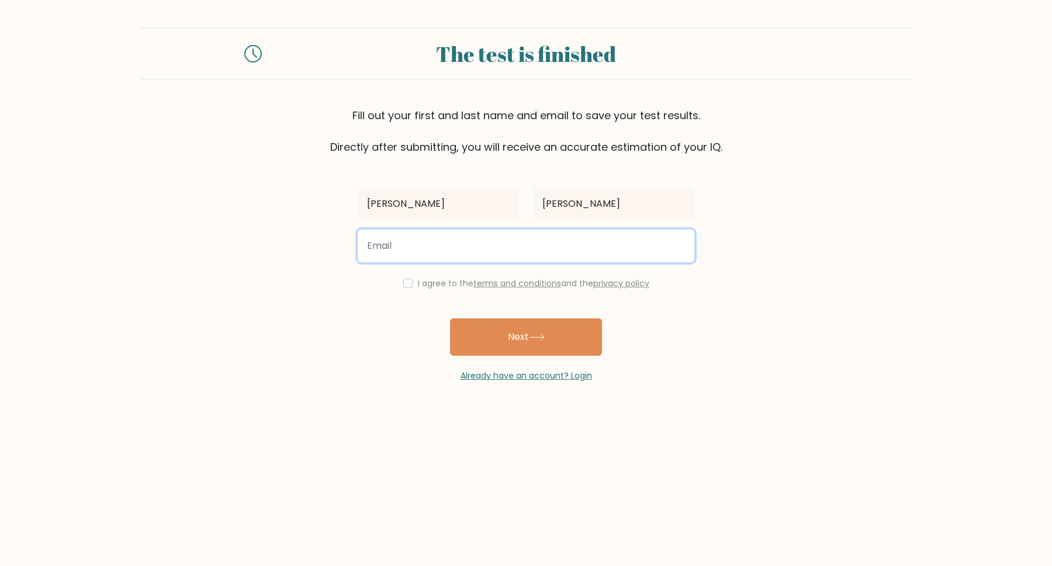
click at [552, 238] on input "email" at bounding box center [526, 246] width 337 height 33
type input "amoncadap@unal.edu.co"
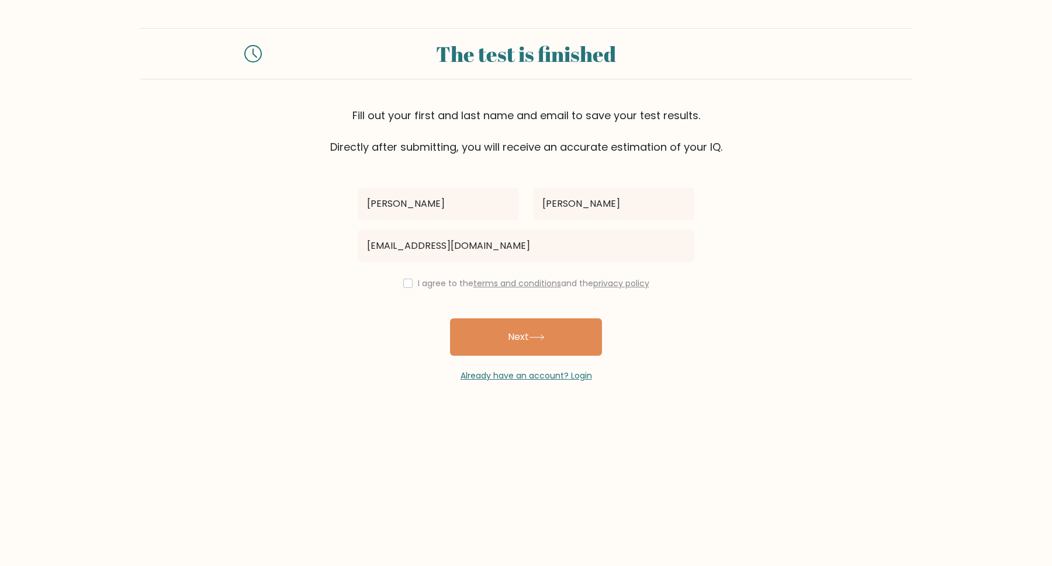
click at [438, 282] on label "I agree to the terms and conditions and the privacy policy" at bounding box center [533, 284] width 231 height 12
click at [404, 285] on input "checkbox" at bounding box center [407, 283] width 9 height 9
checkbox input "true"
click at [462, 324] on button "Next" at bounding box center [526, 337] width 152 height 37
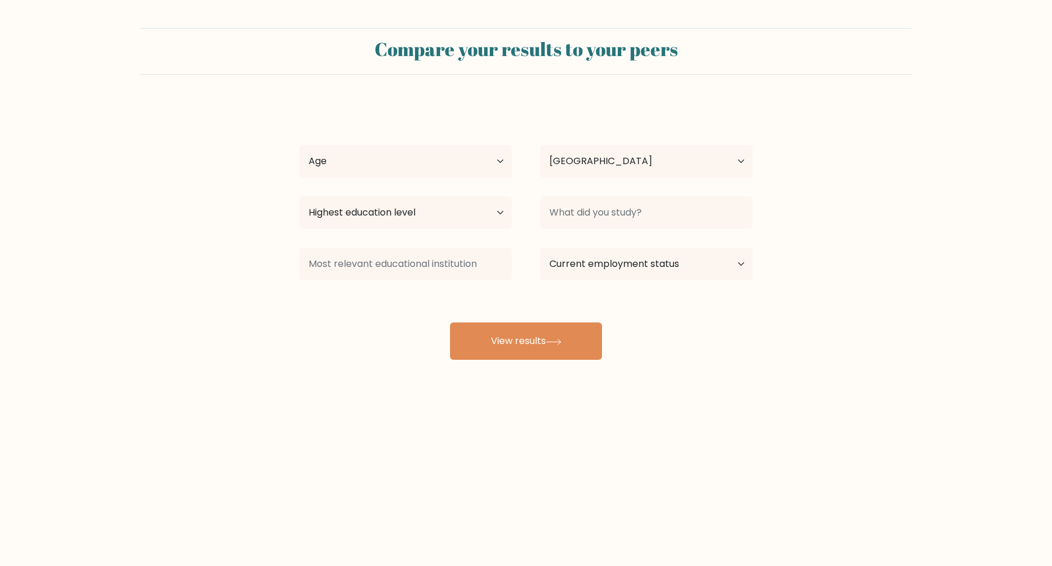
select select "CA"
click at [458, 151] on select "Age Under [DEMOGRAPHIC_DATA] [DEMOGRAPHIC_DATA] [DEMOGRAPHIC_DATA] [DEMOGRAPHIC…" at bounding box center [405, 161] width 213 height 33
select select "35_44"
click at [299, 145] on select "Age Under [DEMOGRAPHIC_DATA] [DEMOGRAPHIC_DATA] [DEMOGRAPHIC_DATA] [DEMOGRAPHIC…" at bounding box center [405, 161] width 213 height 33
click at [562, 150] on select "Country Afghanistan Albania Algeria American Samoa Andorra Angola Anguilla Anta…" at bounding box center [646, 161] width 213 height 33
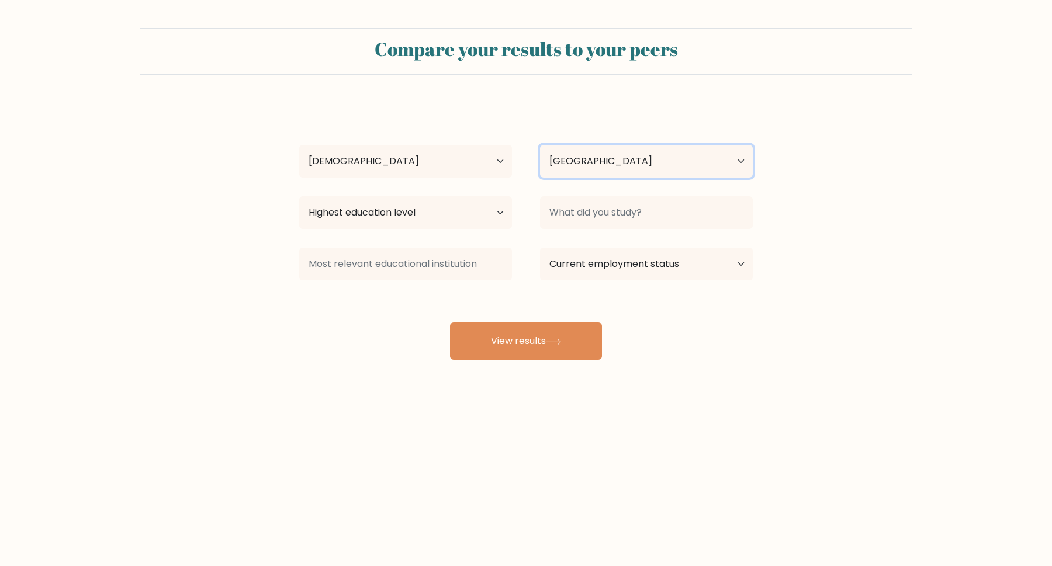
select select "CO"
click at [540, 145] on select "Country Afghanistan Albania Algeria American Samoa Andorra Angola Anguilla Anta…" at bounding box center [646, 161] width 213 height 33
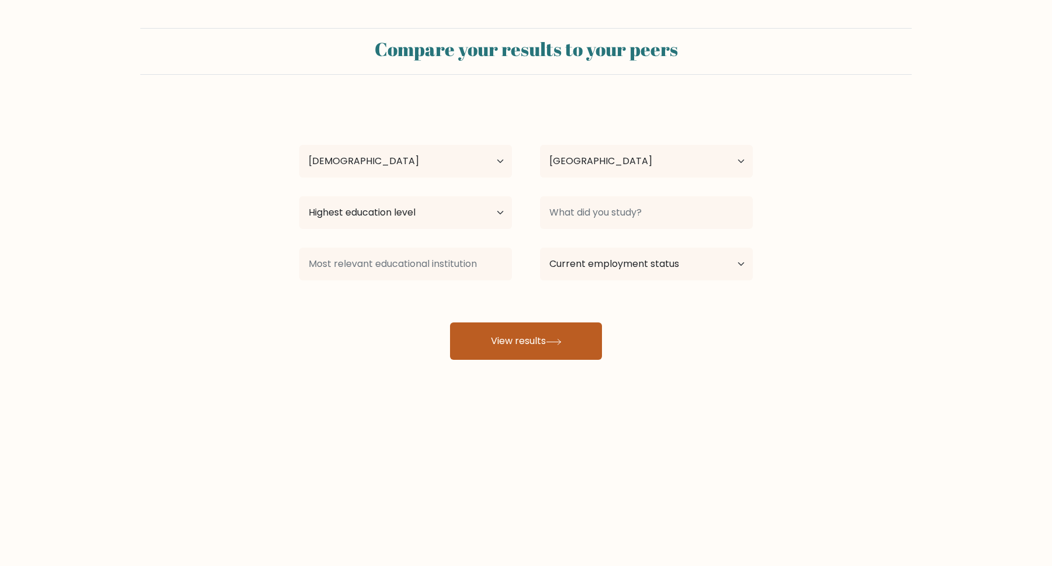
click at [545, 352] on button "View results" at bounding box center [526, 341] width 152 height 37
click at [485, 207] on select "Highest education level No schooling Primary Lower Secondary Upper Secondary Oc…" at bounding box center [405, 212] width 213 height 33
select select "masters_degree"
click at [299, 196] on select "Highest education level No schooling Primary Lower Secondary Upper Secondary Oc…" at bounding box center [405, 212] width 213 height 33
click at [494, 350] on button "View results" at bounding box center [526, 341] width 152 height 37
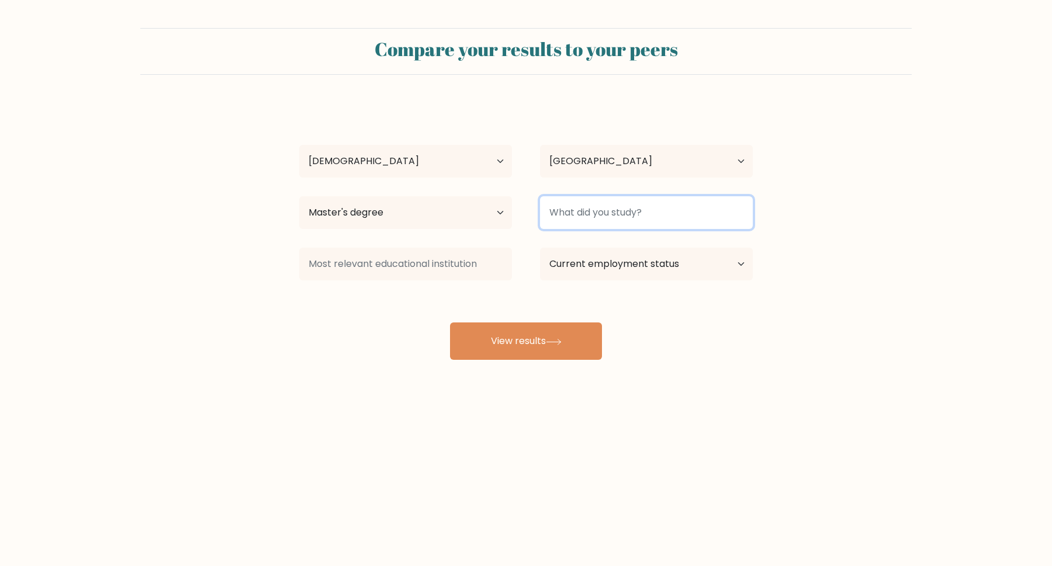
click at [571, 216] on input at bounding box center [646, 212] width 213 height 33
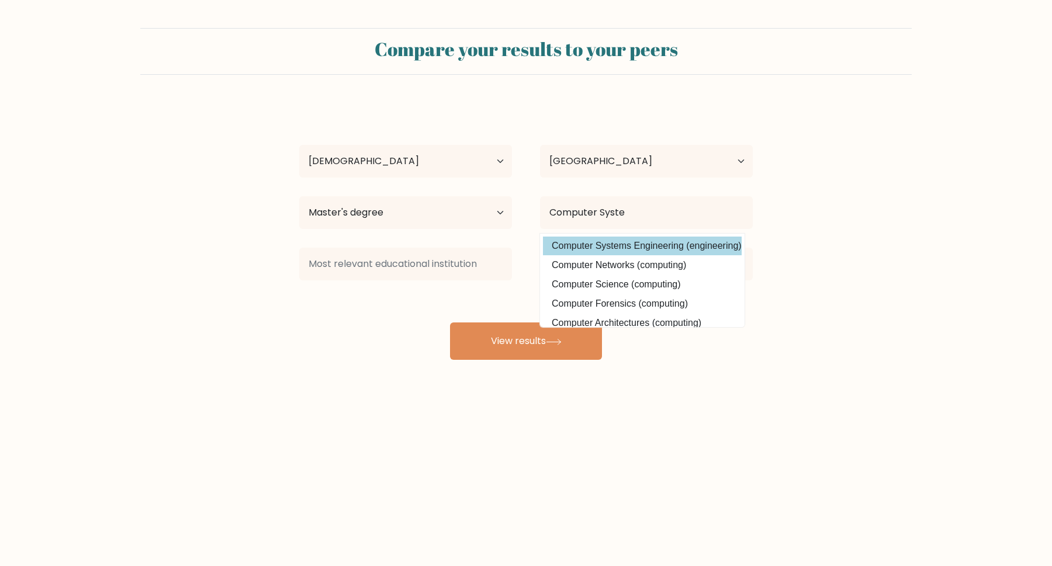
click at [577, 244] on option "Computer Systems Engineering (engineering)" at bounding box center [642, 246] width 199 height 19
type input "Computer Systems Engineering"
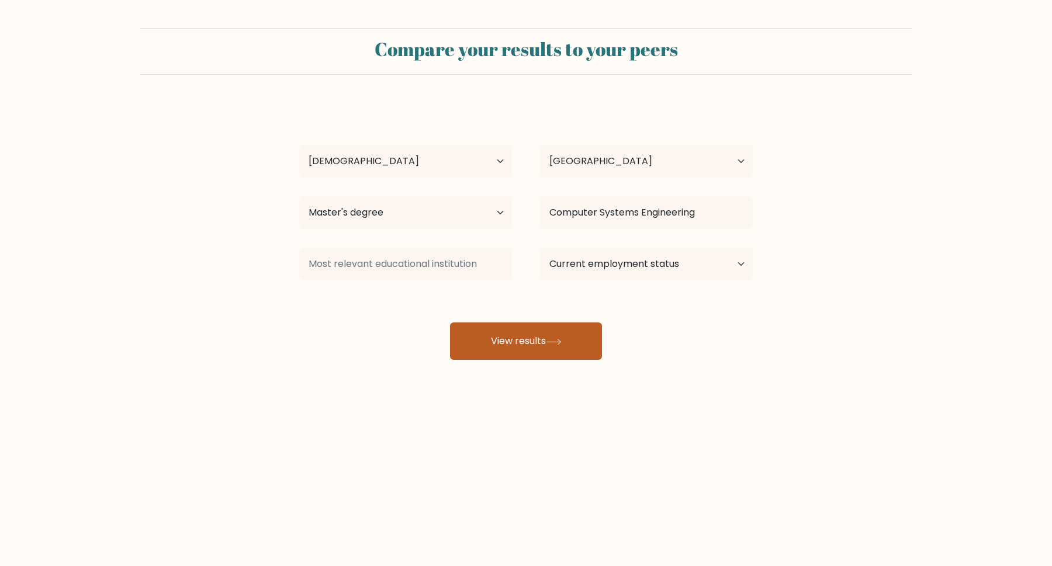
click at [545, 332] on button "View results" at bounding box center [526, 341] width 152 height 37
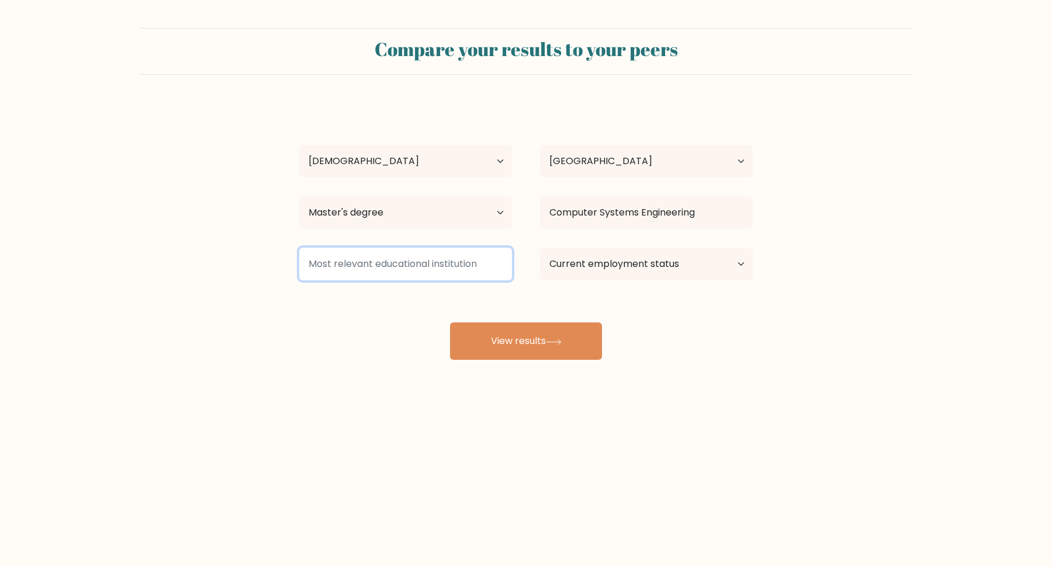
click at [469, 271] on input at bounding box center [405, 264] width 213 height 33
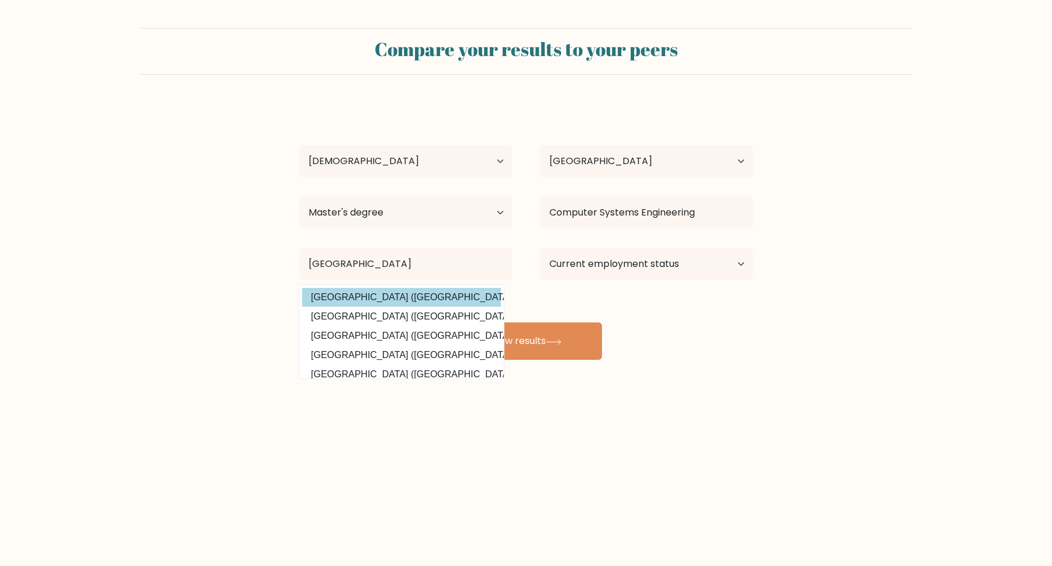
click at [461, 296] on option "Universidad Nacional de Colombia (Colombia)" at bounding box center [401, 297] width 199 height 19
type input "[GEOGRAPHIC_DATA]"
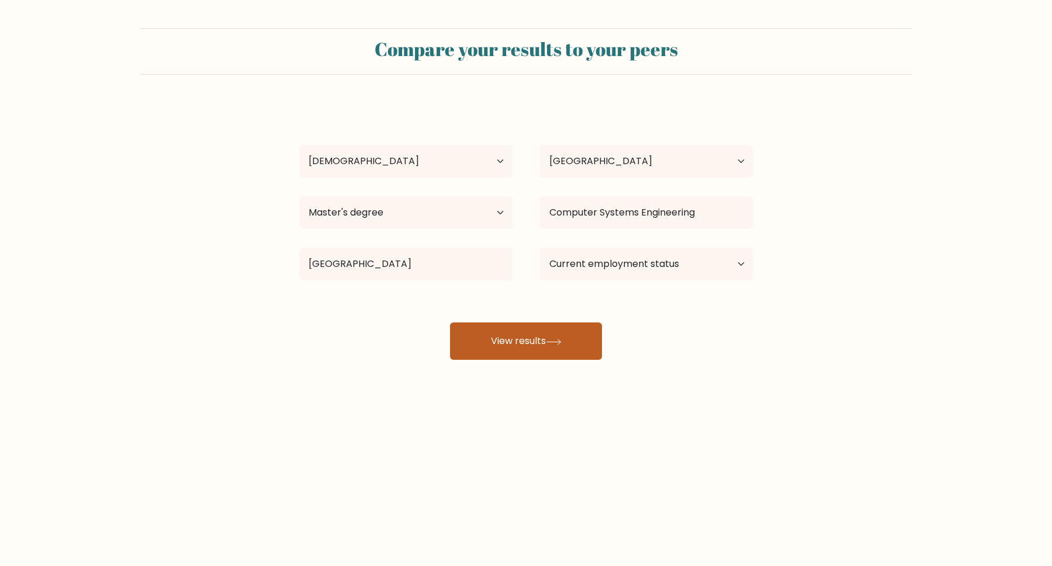
click at [497, 328] on button "View results" at bounding box center [526, 341] width 152 height 37
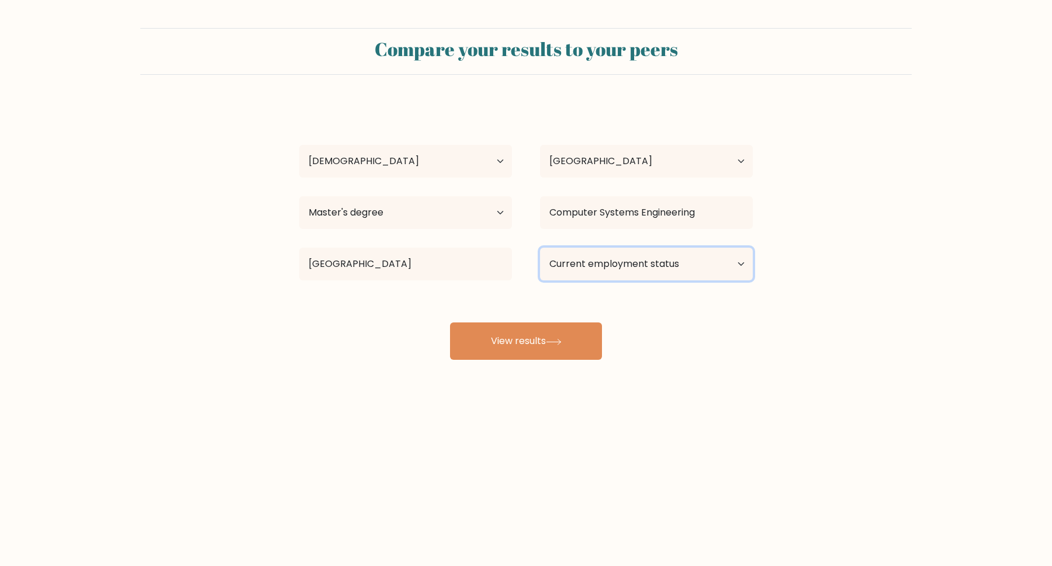
click at [569, 262] on select "Current employment status Employed Student Retired Other / prefer not to answer" at bounding box center [646, 264] width 213 height 33
select select "employed"
click at [540, 248] on select "Current employment status Employed Student Retired Other / prefer not to answer" at bounding box center [646, 264] width 213 height 33
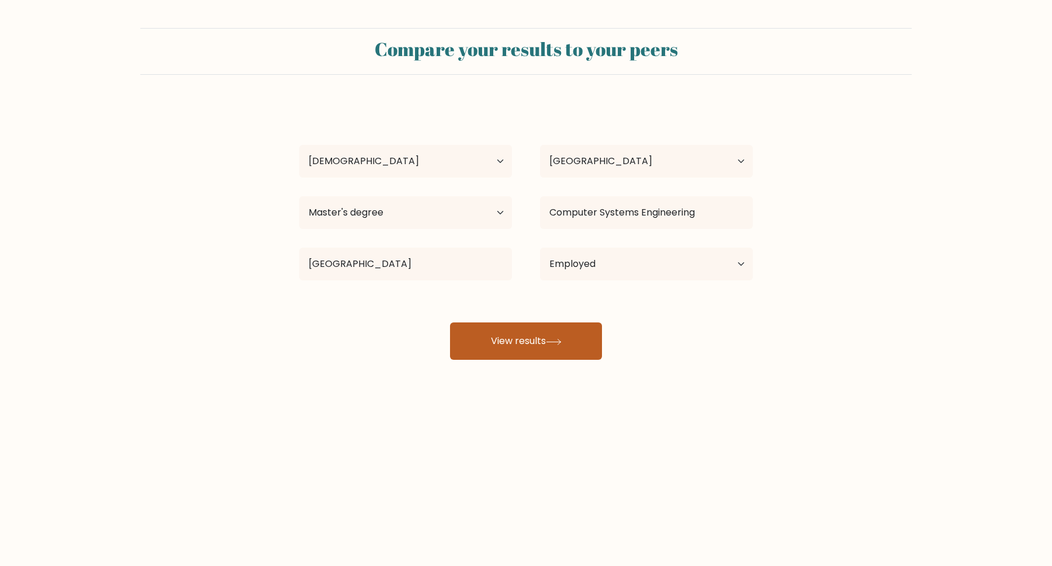
click at [559, 342] on icon at bounding box center [554, 342] width 16 height 6
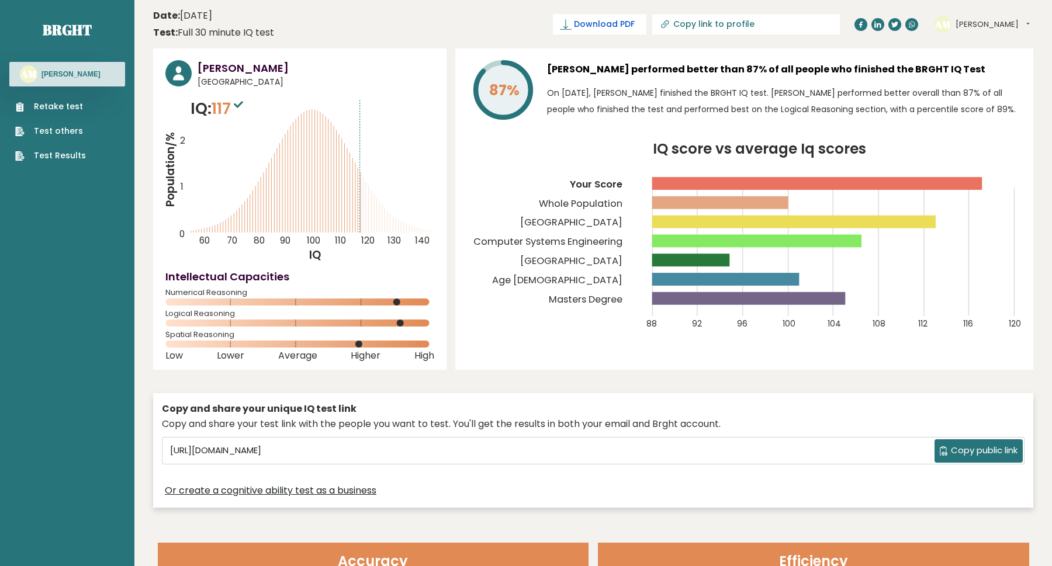
click at [635, 19] on span "Download PDF" at bounding box center [604, 24] width 61 height 12
